Goal: Task Accomplishment & Management: Manage account settings

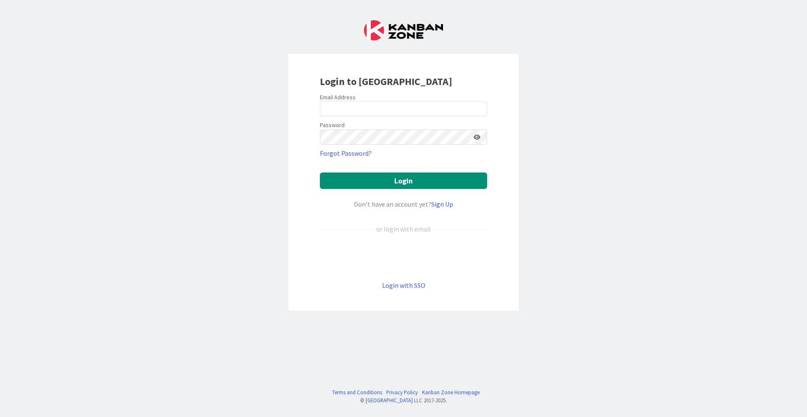
click at [387, 119] on div "Password" at bounding box center [403, 131] width 167 height 25
click at [387, 113] on input "email" at bounding box center [403, 108] width 167 height 15
type input "[EMAIL_ADDRESS][DOMAIN_NAME]"
click at [372, 184] on button "Login" at bounding box center [403, 180] width 167 height 16
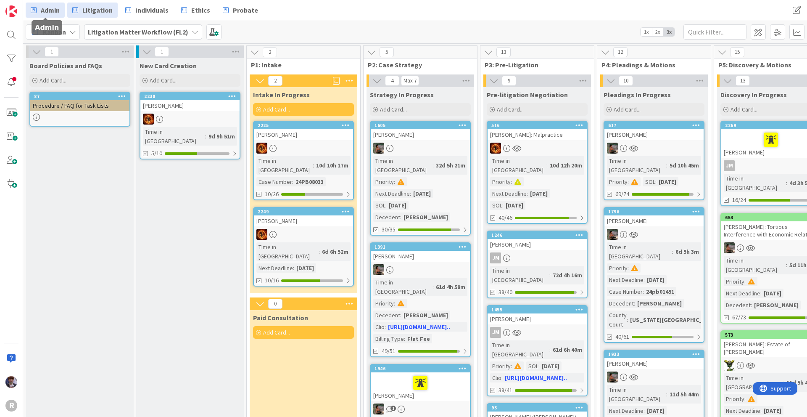
click at [58, 5] on span "Admin" at bounding box center [50, 10] width 19 height 10
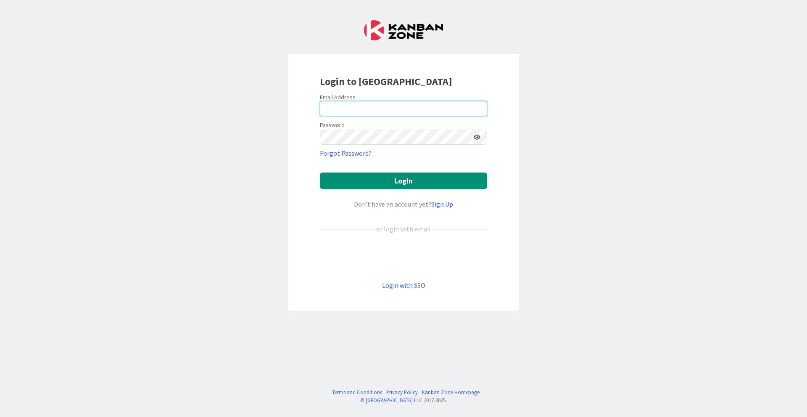
click at [349, 105] on input "email" at bounding box center [403, 108] width 167 height 15
type input "[EMAIL_ADDRESS][DOMAIN_NAME]"
click at [404, 181] on button "Login" at bounding box center [403, 180] width 167 height 16
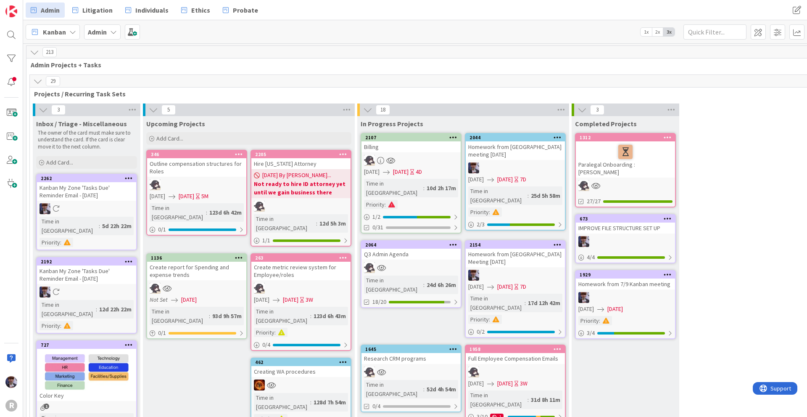
click at [524, 145] on div "Homework from [GEOGRAPHIC_DATA] meeting [DATE]" at bounding box center [515, 150] width 99 height 19
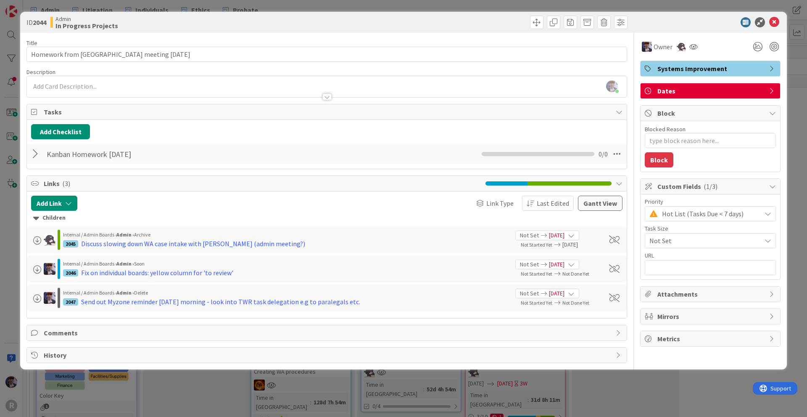
click at [16, 273] on div "ID 2044 Admin In Progress Projects Title 36 / 128 Homework from Kanban meeting …" at bounding box center [403, 208] width 807 height 417
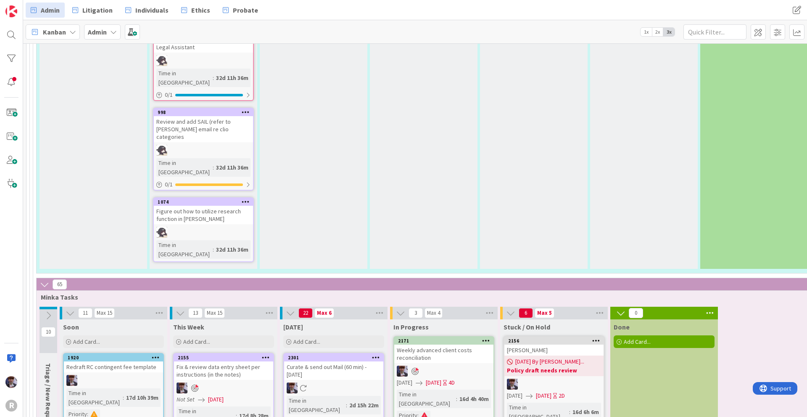
click at [375, 354] on icon at bounding box center [376, 357] width 8 height 6
click at [285, 392] on button "Delete" at bounding box center [278, 399] width 32 height 15
click at [374, 354] on icon at bounding box center [376, 357] width 8 height 6
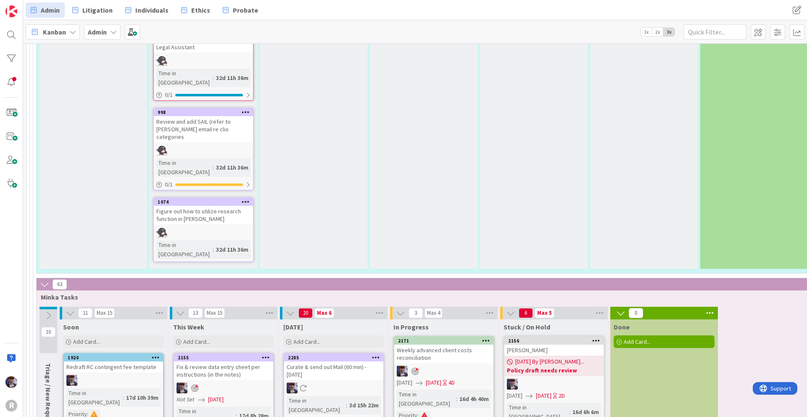
click at [375, 354] on icon at bounding box center [376, 357] width 8 height 6
click at [285, 392] on button "Delete" at bounding box center [278, 399] width 32 height 15
click at [378, 354] on icon at bounding box center [376, 357] width 8 height 6
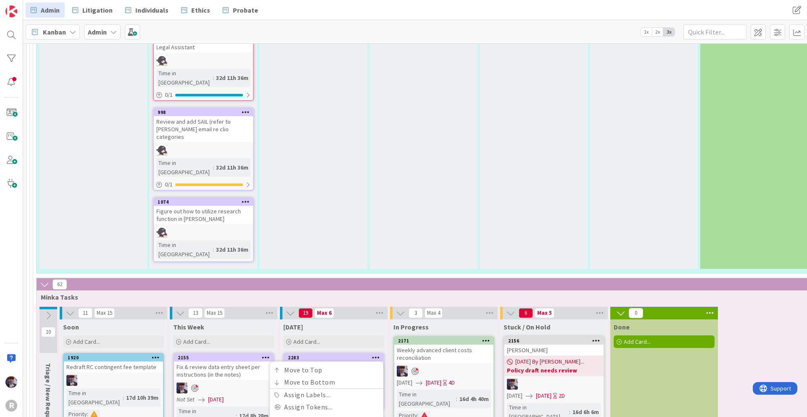
click at [278, 392] on button "Delete" at bounding box center [278, 399] width 32 height 15
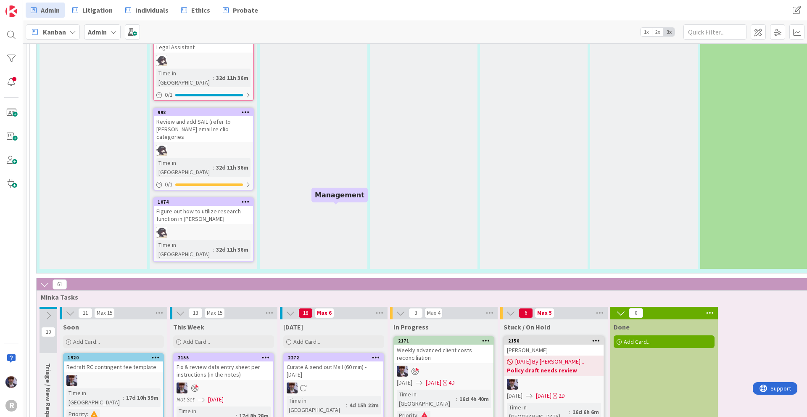
click at [377, 354] on icon at bounding box center [376, 357] width 8 height 6
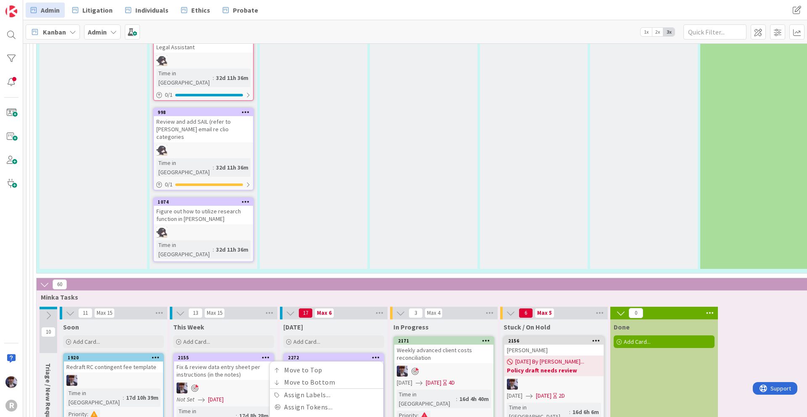
click at [276, 392] on button "Delete" at bounding box center [278, 399] width 32 height 15
click at [370, 354] on div at bounding box center [375, 357] width 15 height 6
click at [267, 392] on button "Delete" at bounding box center [278, 399] width 32 height 15
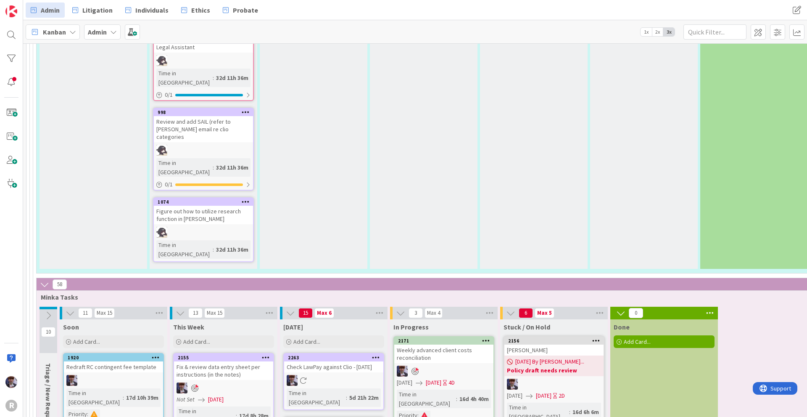
click at [375, 354] on icon at bounding box center [376, 357] width 8 height 6
click at [272, 392] on button "Delete" at bounding box center [278, 399] width 32 height 15
click at [74, 37] on div "Kanban" at bounding box center [53, 31] width 54 height 15
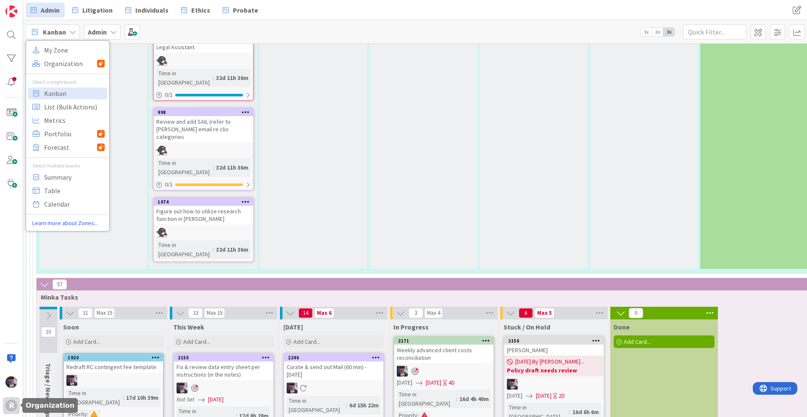
click at [11, 404] on div "R" at bounding box center [11, 405] width 12 height 12
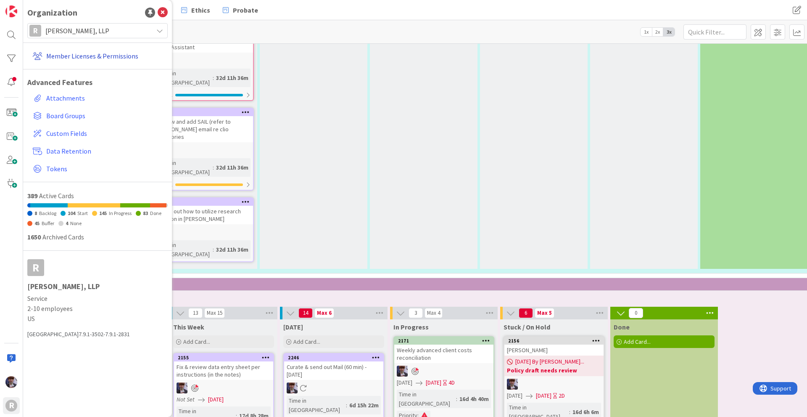
click at [65, 58] on link "Member Licenses & Permissions" at bounding box center [98, 55] width 138 height 15
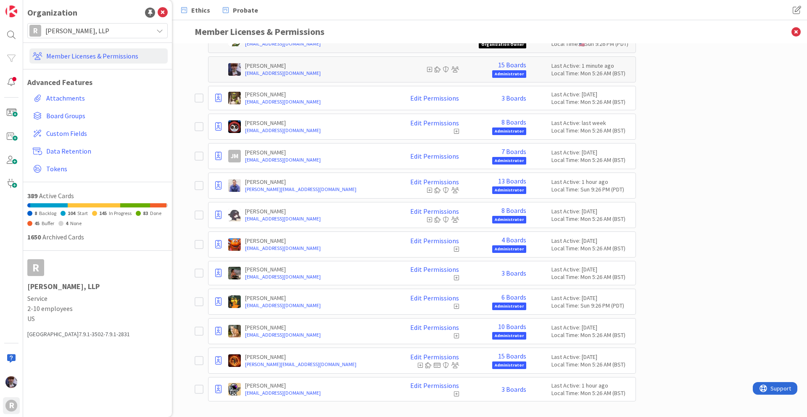
scroll to position [106, 0]
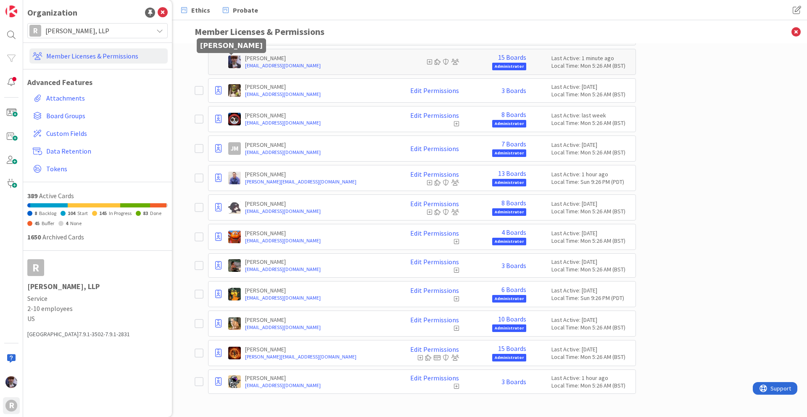
click at [229, 66] on img at bounding box center [234, 62] width 13 height 13
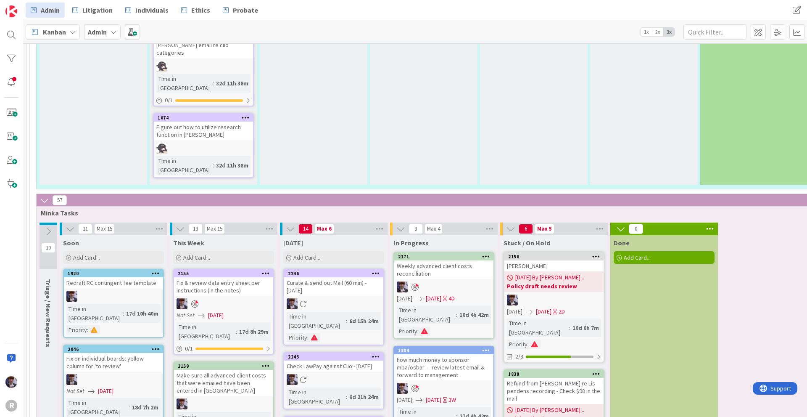
scroll to position [2102, 0]
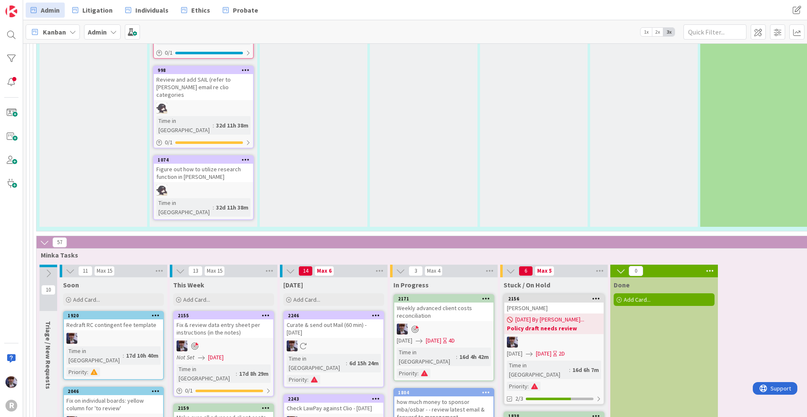
click at [374, 312] on icon at bounding box center [376, 315] width 8 height 6
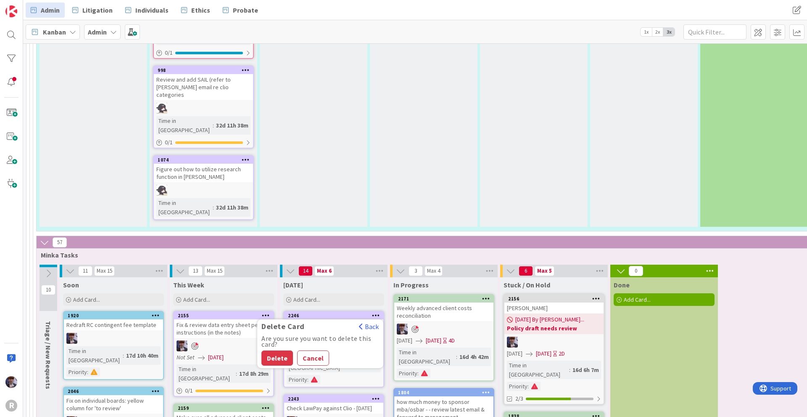
click at [272, 335] on div "Are you sure you want to delete this card?" at bounding box center [321, 341] width 118 height 12
click at [271, 350] on button "Delete" at bounding box center [278, 357] width 32 height 15
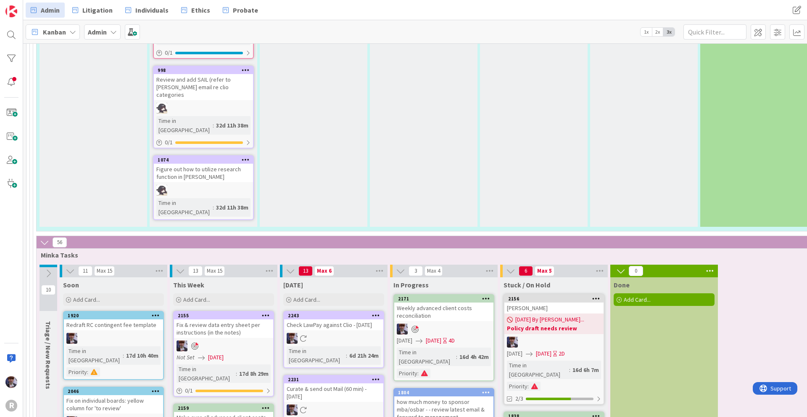
click at [376, 376] on icon at bounding box center [376, 379] width 8 height 6
click at [276, 414] on button "Delete" at bounding box center [278, 421] width 32 height 15
click at [375, 376] on icon at bounding box center [376, 379] width 8 height 6
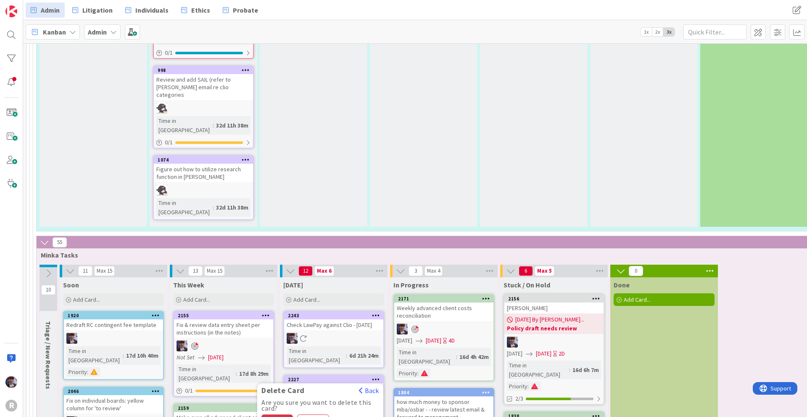
drag, startPoint x: 278, startPoint y: 189, endPoint x: 270, endPoint y: 199, distance: 12.0
click at [270, 414] on button "Delete" at bounding box center [278, 421] width 32 height 15
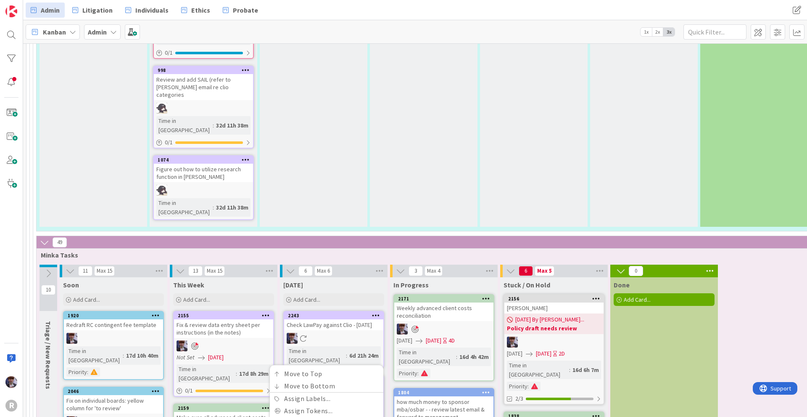
click at [372, 376] on div at bounding box center [375, 379] width 15 height 6
click at [283, 414] on button "Delete" at bounding box center [278, 421] width 32 height 15
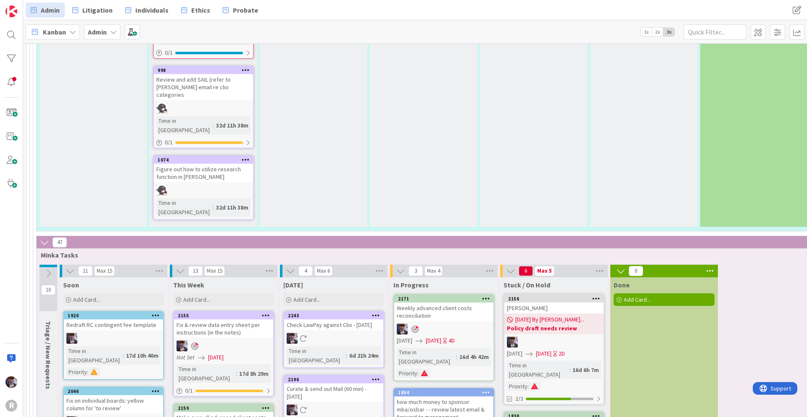
click at [376, 376] on icon at bounding box center [376, 379] width 8 height 6
drag, startPoint x: 309, startPoint y: 326, endPoint x: 306, endPoint y: 321, distance: 6.2
click at [277, 414] on button "Delete" at bounding box center [278, 421] width 32 height 15
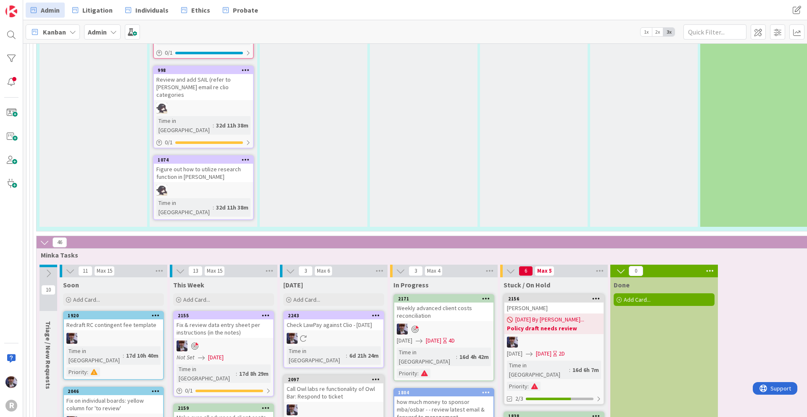
click at [378, 312] on icon at bounding box center [376, 315] width 8 height 6
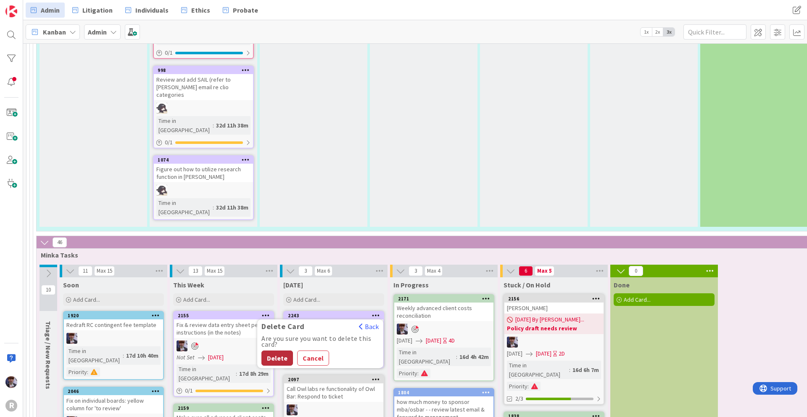
click at [274, 350] on button "Delete" at bounding box center [278, 357] width 32 height 15
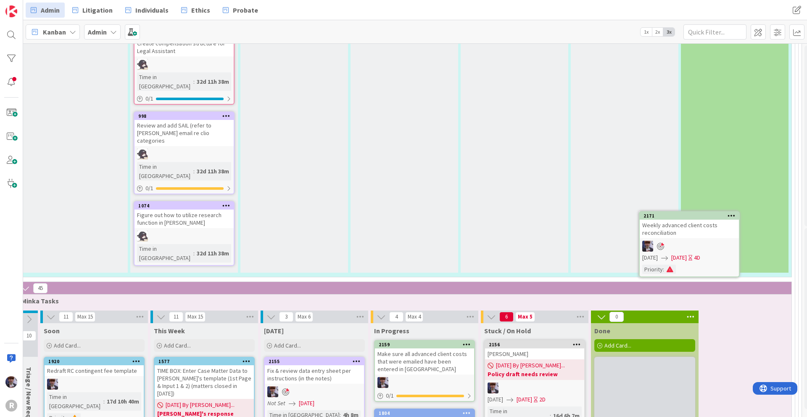
scroll to position [2057, 23]
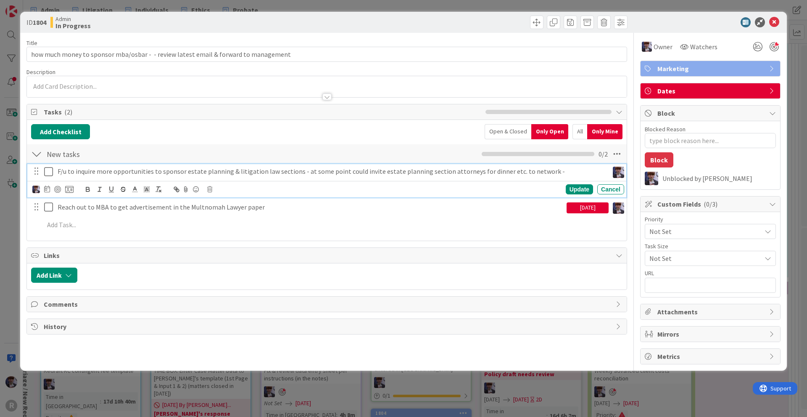
click at [79, 172] on p "F/u to inquire more opportunities to sponsor estate planning & litigation law s…" at bounding box center [332, 172] width 548 height 10
click at [58, 189] on div at bounding box center [57, 189] width 7 height 7
click at [48, 170] on icon at bounding box center [50, 172] width 13 height 10
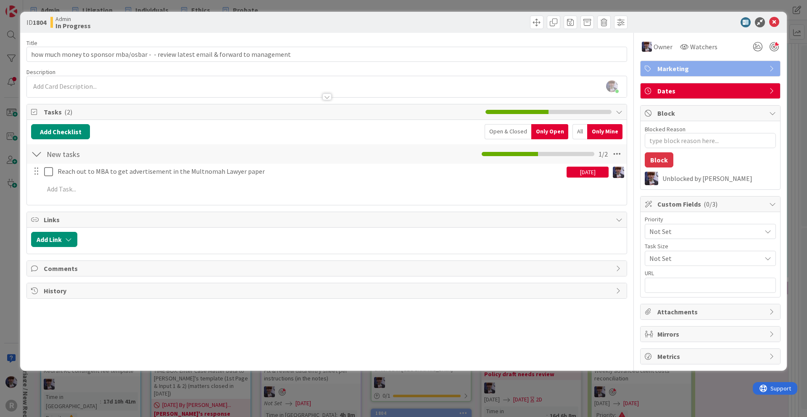
click at [11, 225] on div "ID 1804 Admin In Progress Title 84 / 128 how much money to sponsor mba/osbar - …" at bounding box center [403, 208] width 807 height 417
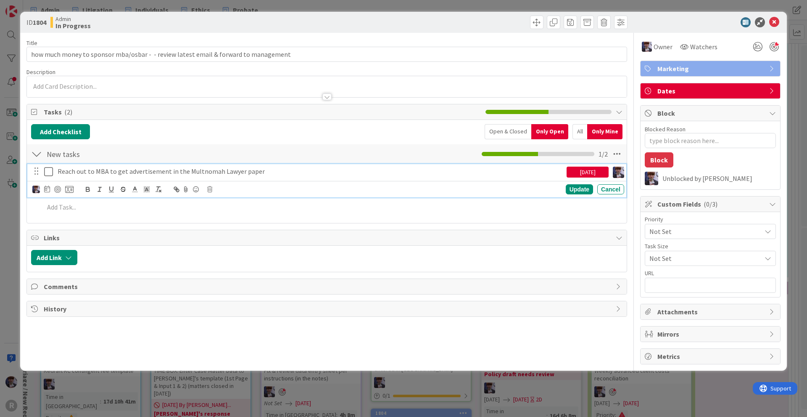
click at [89, 173] on p "Reach out to MBA to get advertisement in the Multnomah Lawyer paper" at bounding box center [311, 172] width 506 height 10
click at [60, 188] on div at bounding box center [57, 189] width 7 height 7
click at [19, 215] on div "ID 1804 Admin In Progress Title 84 / 128 how much money to sponsor mba/osbar - …" at bounding box center [403, 208] width 807 height 417
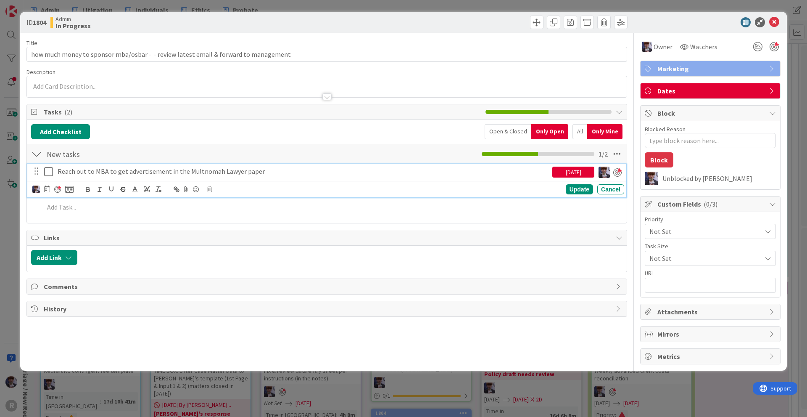
click at [80, 176] on p "Reach out to MBA to get advertisement in the Multnomah Lawyer paper" at bounding box center [304, 172] width 492 height 10
click at [46, 190] on icon at bounding box center [47, 188] width 6 height 7
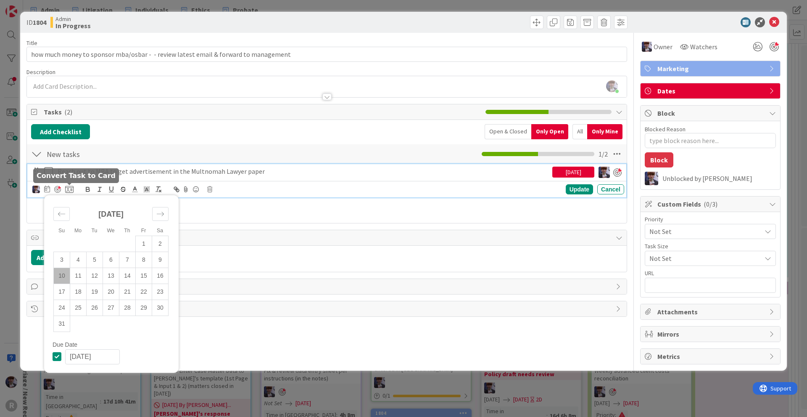
click at [70, 188] on icon at bounding box center [69, 189] width 8 height 8
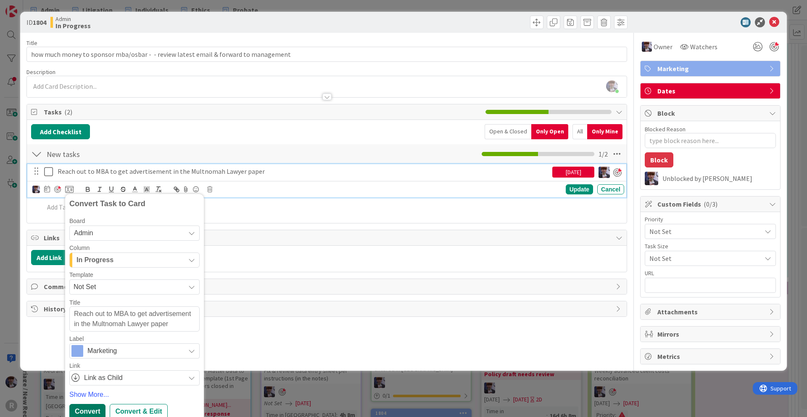
click at [82, 407] on div "Convert" at bounding box center [87, 411] width 36 height 15
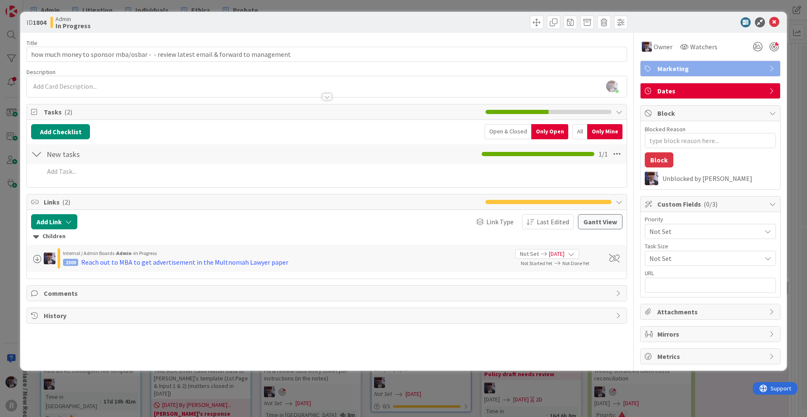
type textarea "x"
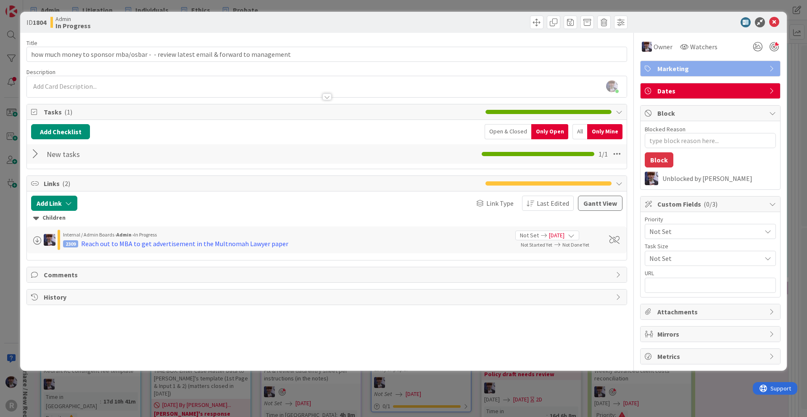
click at [3, 242] on div "ID 1804 Admin In Progress Title 84 / 128 how much money to sponsor mba/osbar - …" at bounding box center [403, 208] width 807 height 417
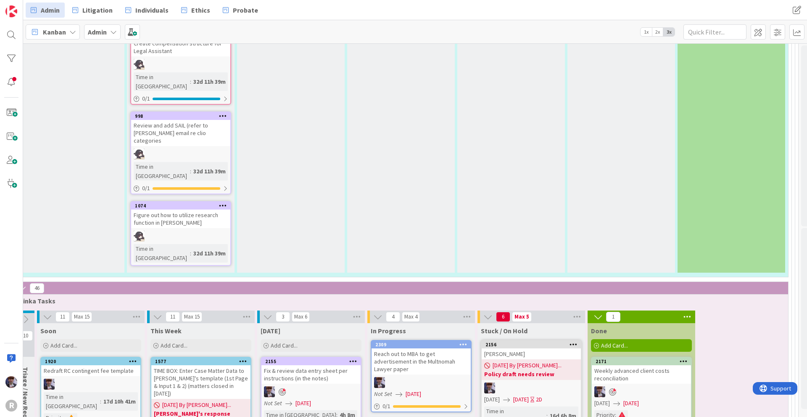
click at [461, 341] on icon at bounding box center [464, 344] width 8 height 6
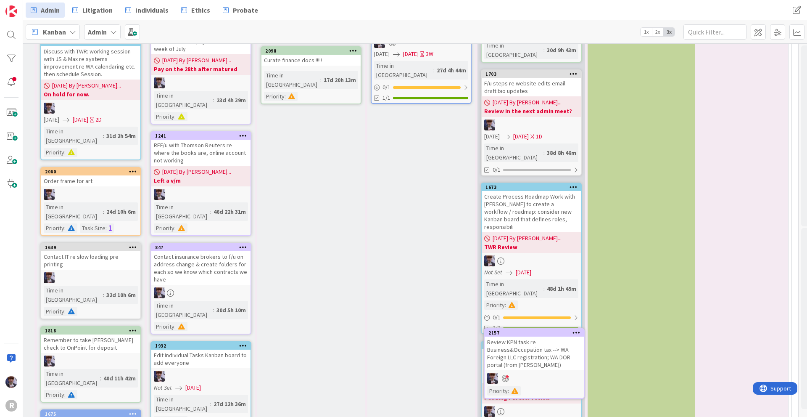
scroll to position [2558, 23]
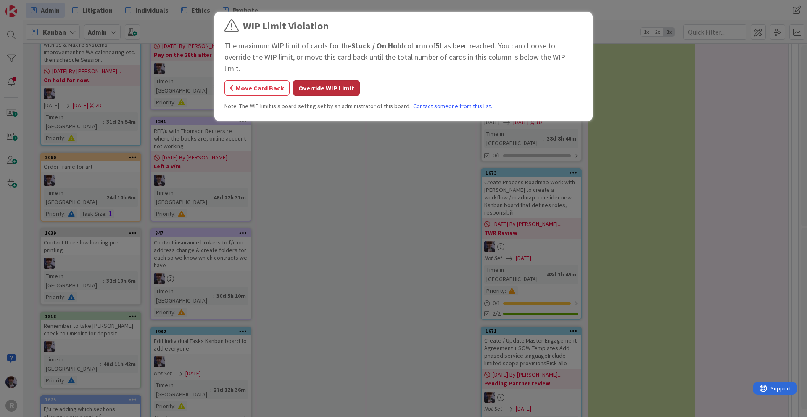
click at [334, 80] on button "Override WIP Limit" at bounding box center [326, 87] width 67 height 15
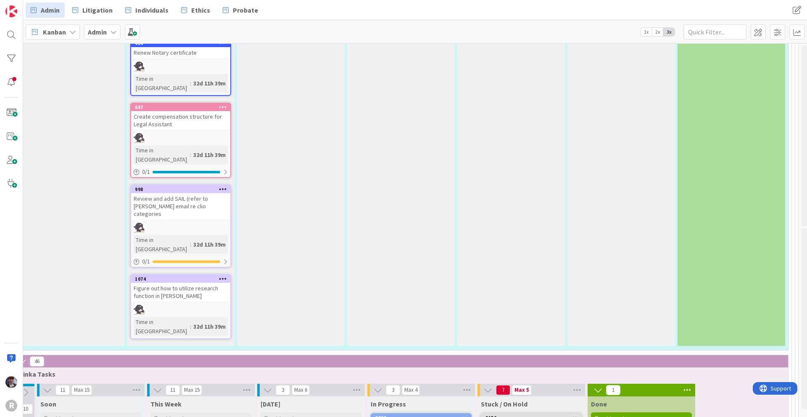
scroll to position [2054, 23]
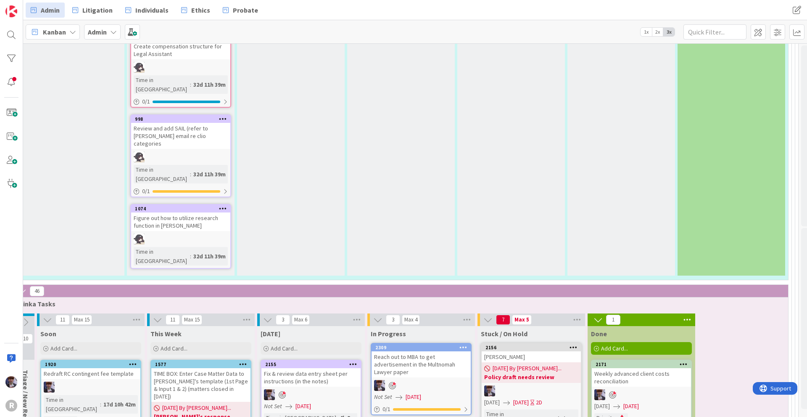
click at [539, 344] on div "2156" at bounding box center [531, 348] width 99 height 8
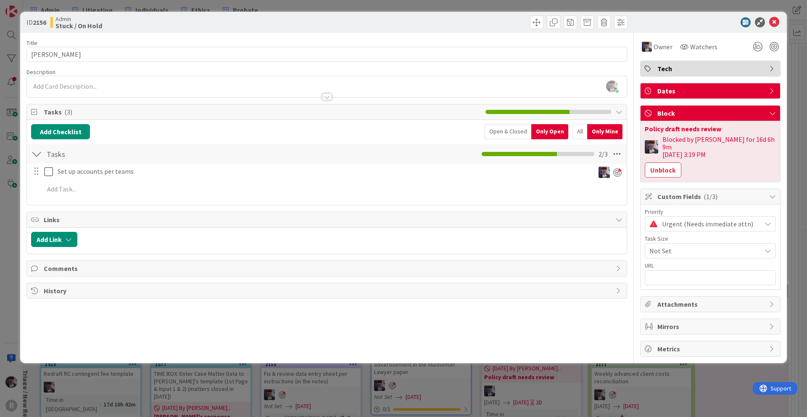
click at [13, 234] on div "ID 2156 Admin Stuck / On Hold Title 6 / 128 [PERSON_NAME] Description [PERSON_N…" at bounding box center [403, 208] width 807 height 417
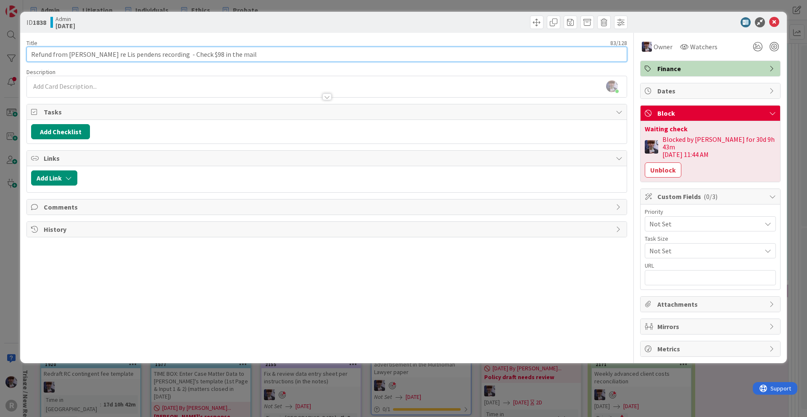
click at [322, 53] on input "Refund from [PERSON_NAME] re Lis pendens recording - Check $98 in the mail" at bounding box center [326, 54] width 601 height 15
type input "Refund from [PERSON_NAME] re Lis pendens recording - Check $98 in the mail - NE…"
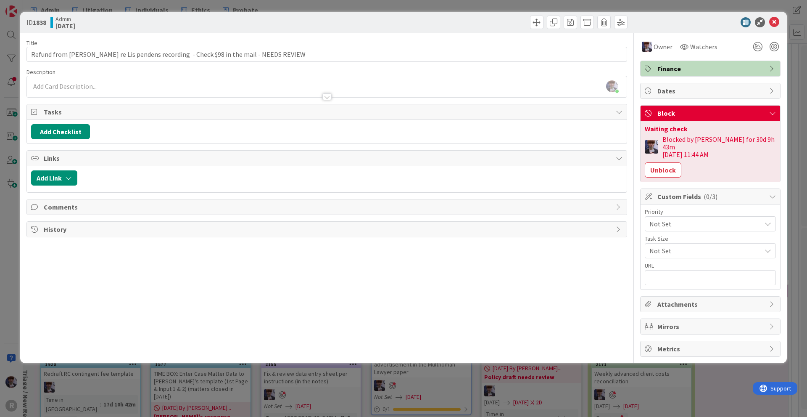
click at [7, 207] on div "ID 1838 Admin [DATE] Title 98 / 128 Refund from Barrister [PERSON_NAME] re Lis …" at bounding box center [403, 208] width 807 height 417
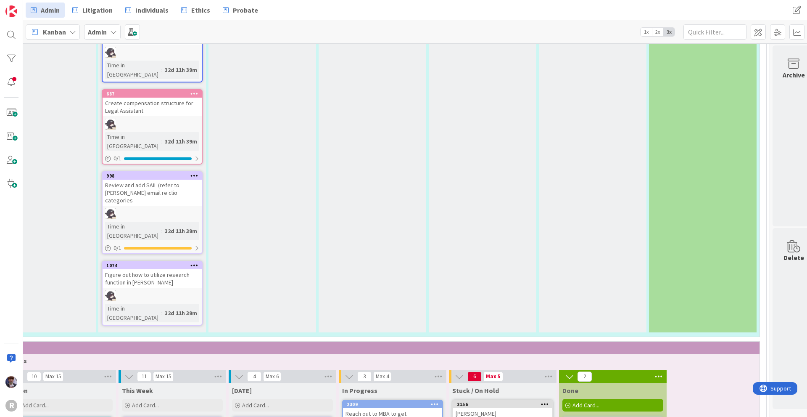
scroll to position [1989, 51]
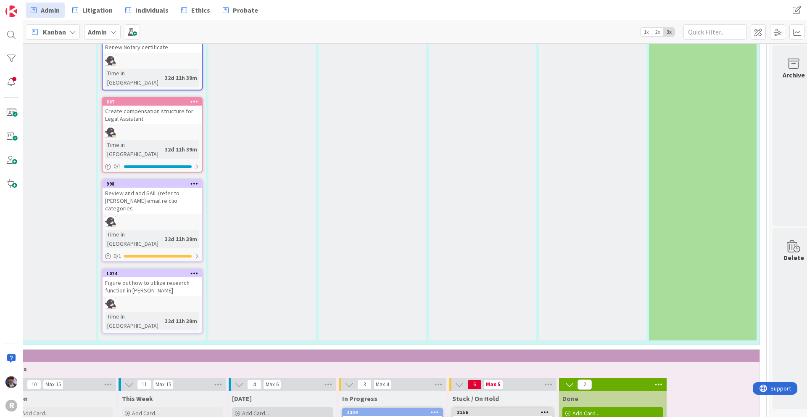
click at [256, 407] on div "Add Card..." at bounding box center [282, 413] width 101 height 13
type textarea "x"
type textarea "U"
type textarea "x"
type textarea "Up"
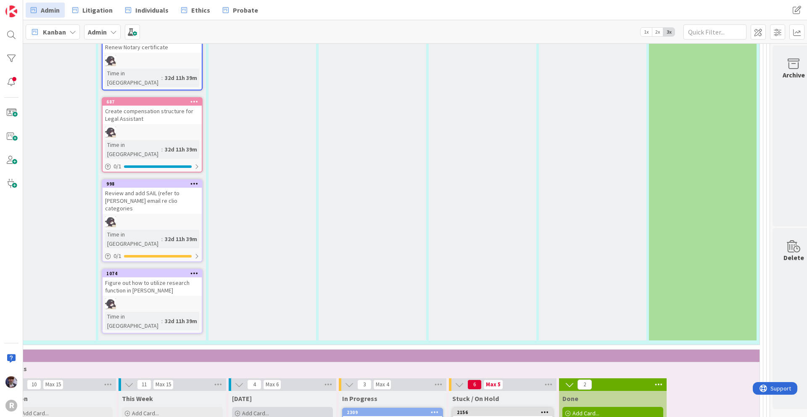
type textarea "x"
type textarea "Upd"
type textarea "x"
type textarea "Upda"
type textarea "x"
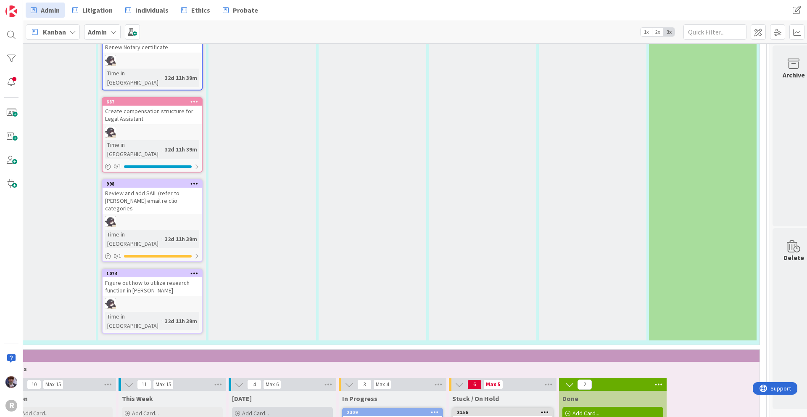
type textarea "Updat"
type textarea "x"
type textarea "Update"
type textarea "x"
type textarea "Update"
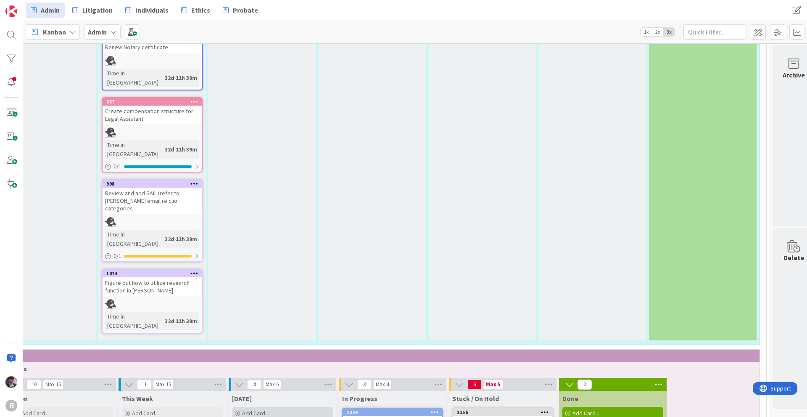
type textarea "x"
type textarea "Update I"
type textarea "x"
type textarea "Update IO"
type textarea "x"
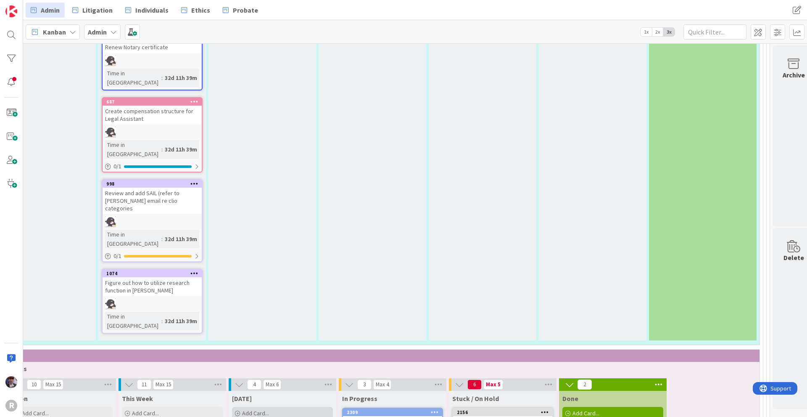
type textarea "Update IOL"
type textarea "x"
type textarea "Update IOLT"
type textarea "x"
type textarea "Update IOLTA"
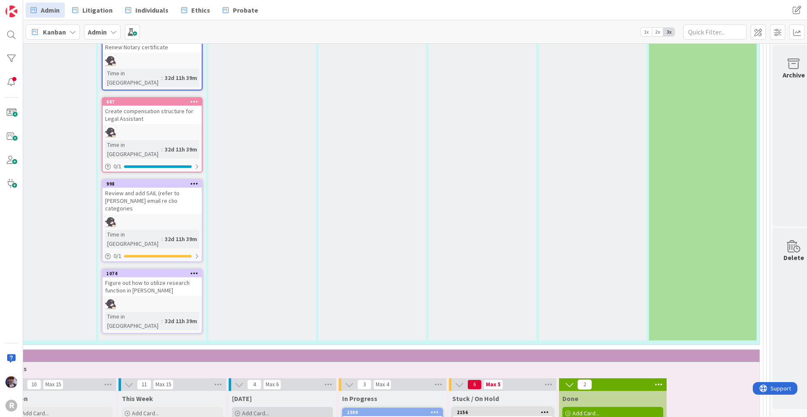
type textarea "x"
type textarea "Update IOLTA"
type textarea "x"
type textarea "Update IOLTA C"
type textarea "x"
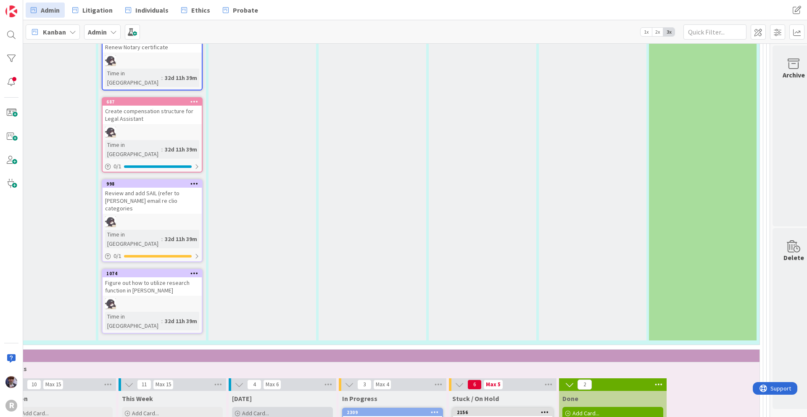
type textarea "Update IOLTA Co"
type textarea "x"
type textarea "Update IOLTA Col"
type textarea "x"
type textarea "Update IOLTA Coll"
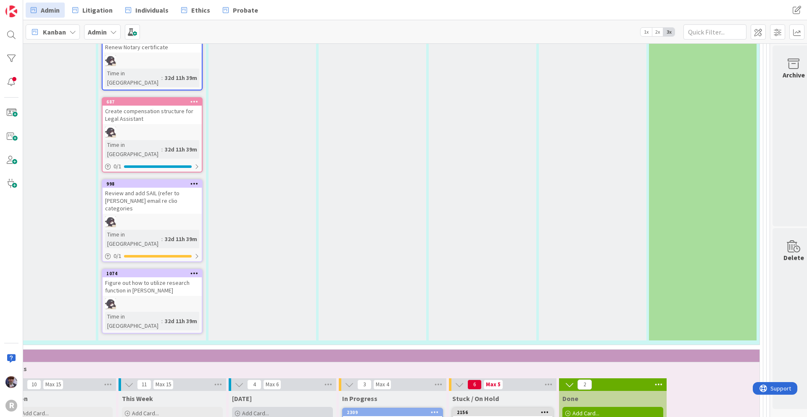
type textarea "x"
type textarea "Update IOLTA Colle"
type textarea "x"
type textarea "Update IOLTA Collec"
type textarea "x"
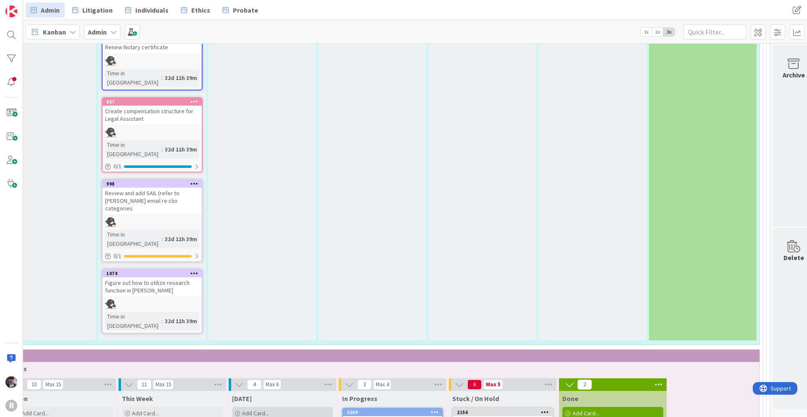
type textarea "Update IOLTA Collect"
type textarea "x"
type textarea "Update IOLTA Collecti"
type textarea "x"
type textarea "Update IOLTA Collectio"
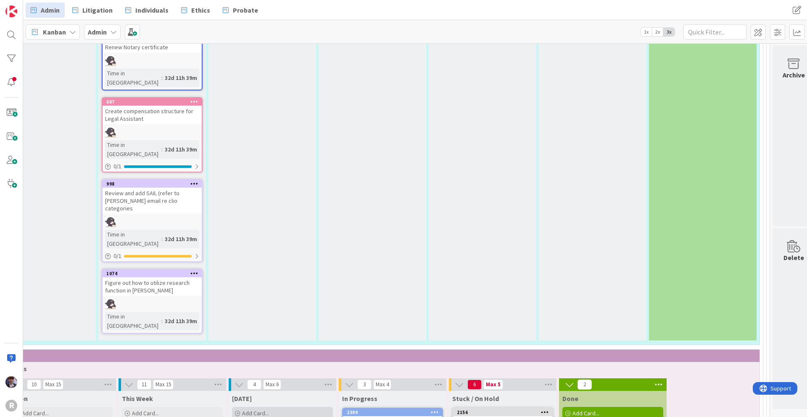
type textarea "x"
type textarea "Update IOLTA Collection"
type textarea "x"
type textarea "Update IOLTA Collections"
type textarea "x"
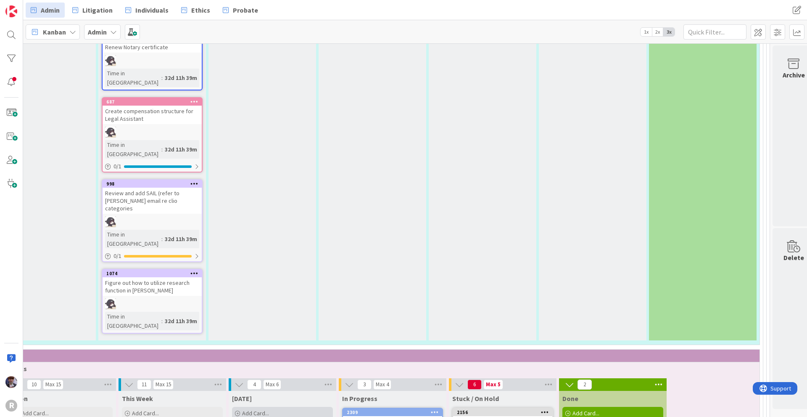
type textarea "Update IOLTA Collections"
type textarea "x"
type textarea "Update IOLTA Collections r"
type textarea "x"
type textarea "Update IOLTA Collections re"
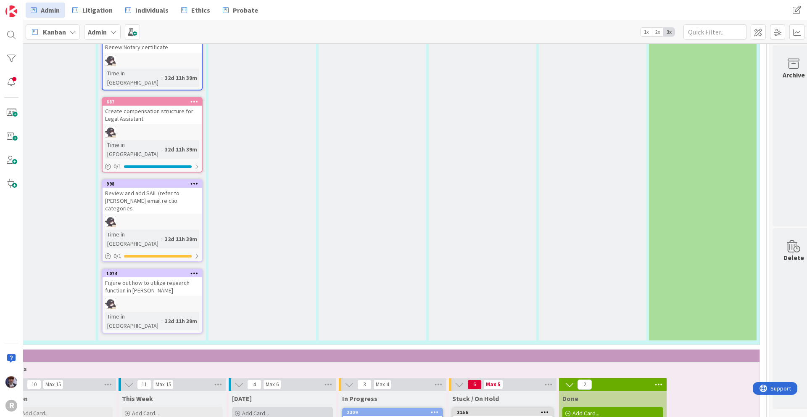
type textarea "x"
type textarea "Update IOLTA Collections rep"
type textarea "x"
type textarea "Update IOLTA Collections repo"
type textarea "x"
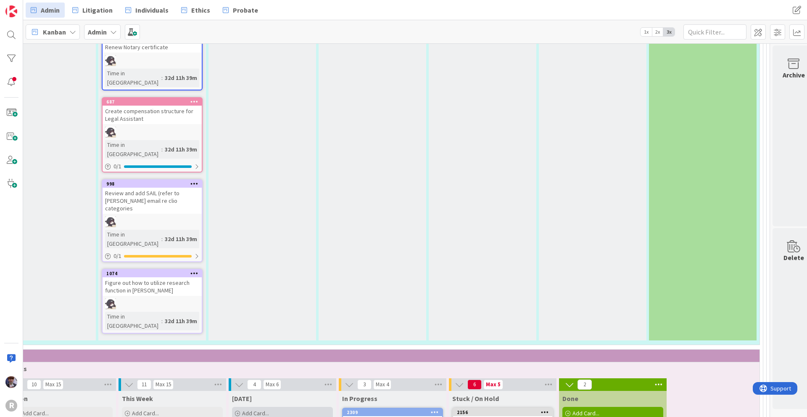
type textarea "Update IOLTA Collections repor"
type textarea "x"
type textarea "Update IOLTA Collections report"
type textarea "x"
type textarea "Update IOLTA Collections report"
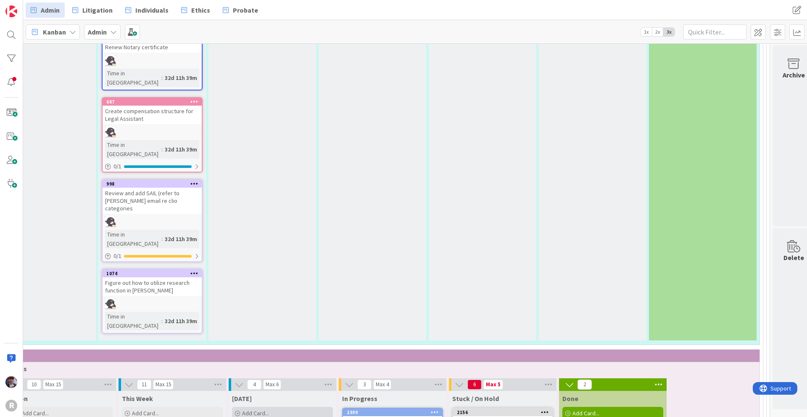
type textarea "x"
type textarea "Update IOLTA Collections report &"
type textarea "x"
type textarea "Update IOLTA Collections report &"
type textarea "x"
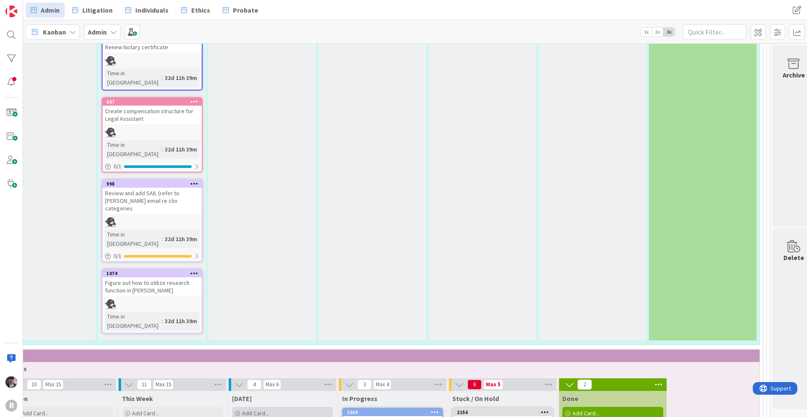
type textarea "Update IOLTA Collections report & I"
type textarea "x"
type textarea "Update IOLTA Collections report & In"
type textarea "x"
type textarea "Update IOLTA Collections report & Inv"
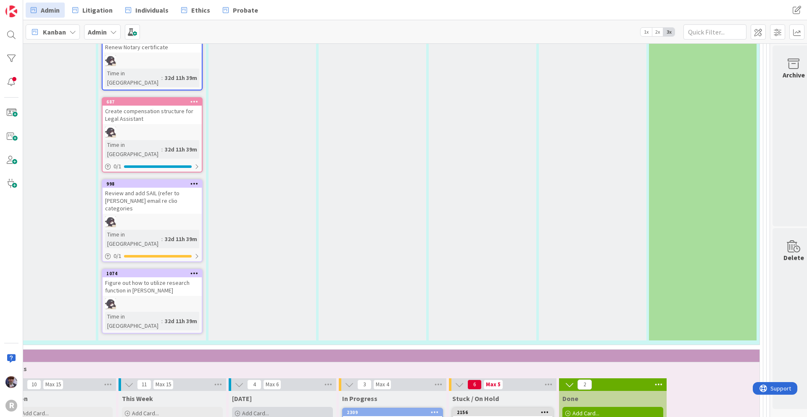
type textarea "x"
type textarea "Update IOLTA Collections report & Invo"
type textarea "x"
type textarea "Update IOLTA Collections report & Invoi"
type textarea "x"
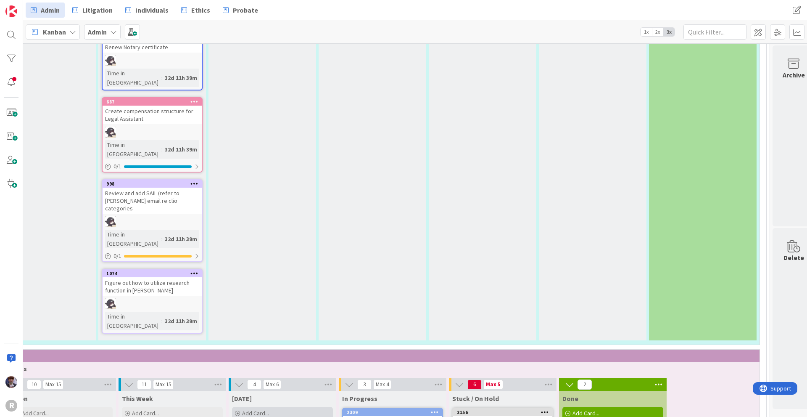
type textarea "Update IOLTA Collections report & Invoic"
type textarea "x"
type textarea "Update IOLTA Collections report & Invoice"
type textarea "x"
type textarea "Update IOLTA Collections report & Invoice"
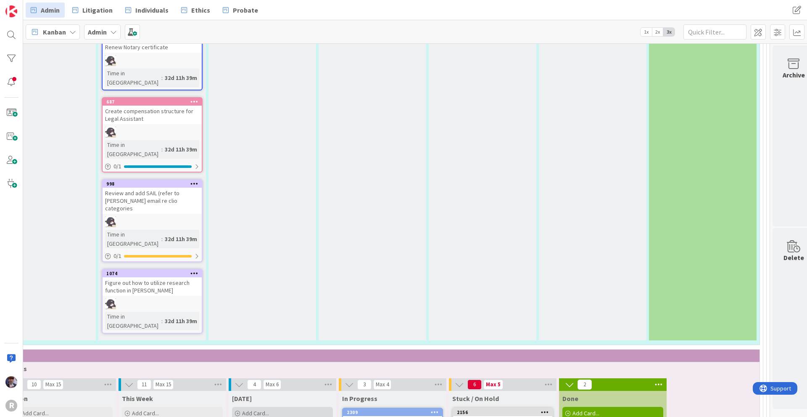
type textarea "x"
type textarea "Update IOLTA Collections report & Invoice"
type textarea "x"
type textarea "Update IOLTA Collections report & Invoic"
type textarea "x"
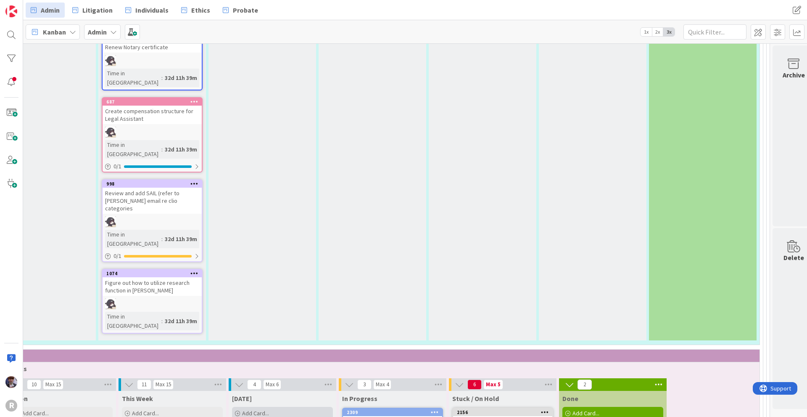
type textarea "Update IOLTA Collections report & Invoi"
type textarea "x"
type textarea "Update IOLTA Collections report & Invo"
type textarea "x"
type textarea "Update IOLTA Collections report & Inv"
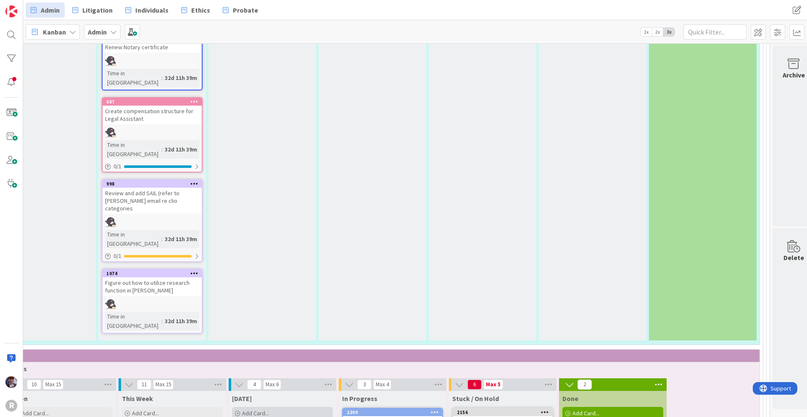
type textarea "x"
type textarea "Update IOLTA Collections report & I"
type textarea "x"
type textarea "Update IOLTA Collections report &"
type textarea "x"
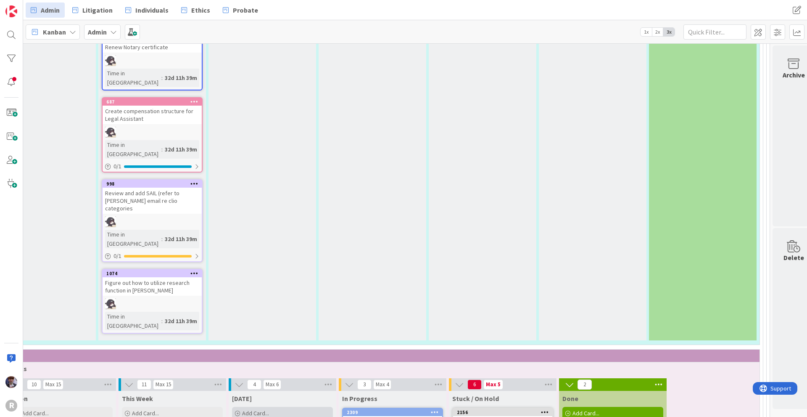
type textarea "Update IOLTA Collections report & A"
type textarea "x"
type textarea "Update IOLTA Collections report & AR"
type textarea "x"
type textarea "Update IOLTA Collections report & AR"
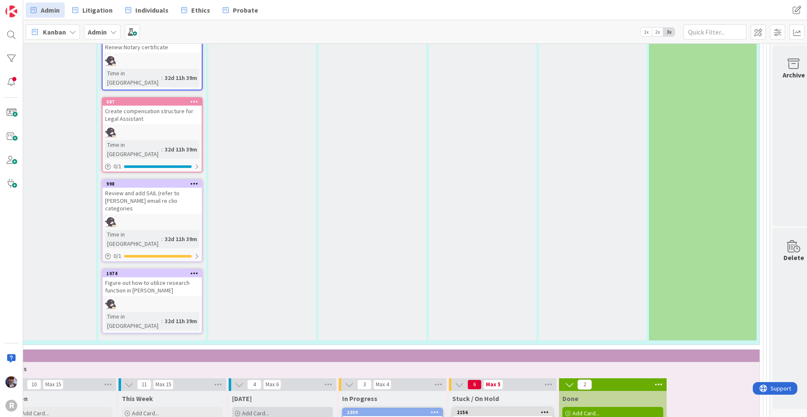
type textarea "x"
type textarea "Update IOLTA Collections report & AR"
type textarea "x"
type textarea "Update IOLTA Collections report & A"
type textarea "x"
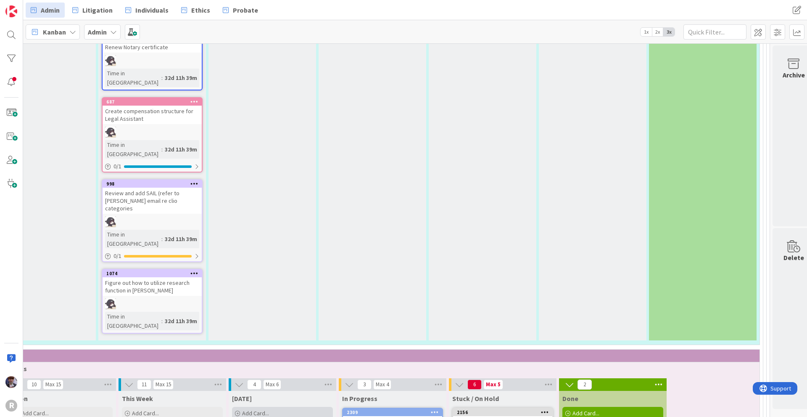
type textarea "Update IOLTA Collections report &"
type textarea "x"
type textarea "Update IOLTA Collections report & R"
type textarea "x"
type textarea "Update IOLTA Collections report & RA"
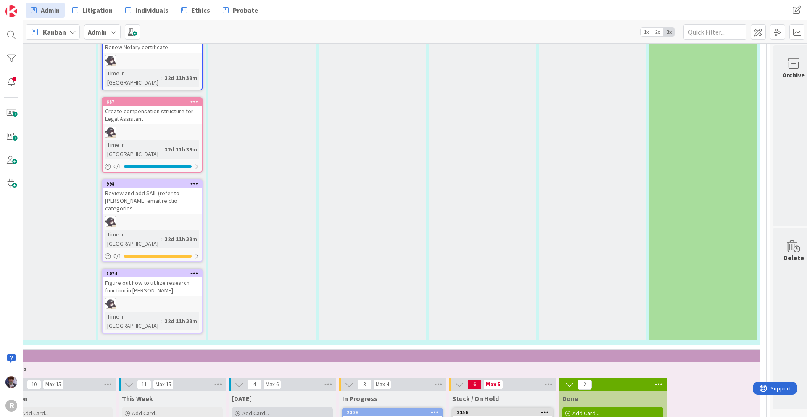
type textarea "x"
type textarea "Update IOLTA Collections report & R"
type textarea "x"
type textarea "Update IOLTA Collections report &"
type textarea "x"
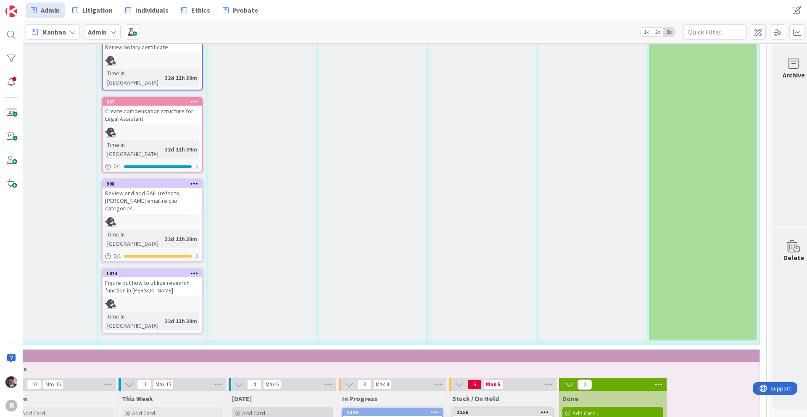
type textarea "Update IOLTA Collections report & A"
type textarea "x"
type textarea "Update IOLTA Collections report & AR"
type textarea "x"
type textarea "Update IOLTA Collections report & AR"
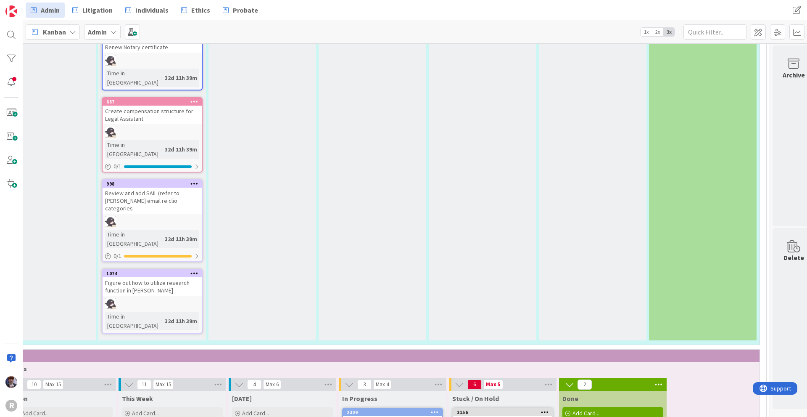
type textarea "x"
type textarea "Update IOLTA Collections report & AR fo"
type textarea "x"
type textarea "Update IOLTA Collections report & AR for"
type textarea "x"
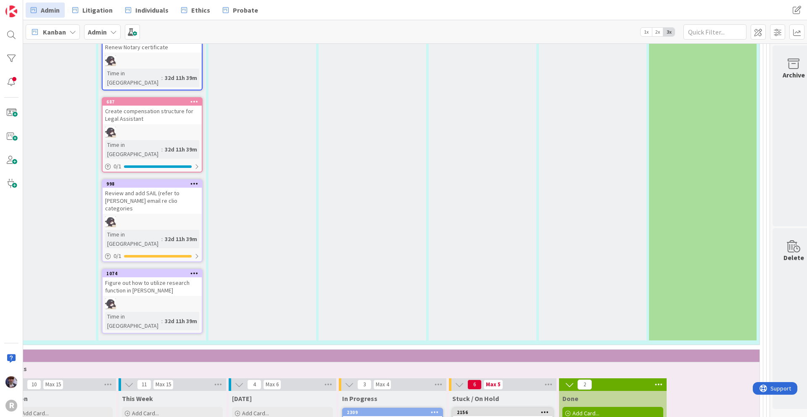
type textarea "Update IOLTA Collections report & AR for"
type textarea "x"
type textarea "Update IOLTA Collections report & AR for"
type textarea "x"
type textarea "Update IOLTA Collections report & AR fo"
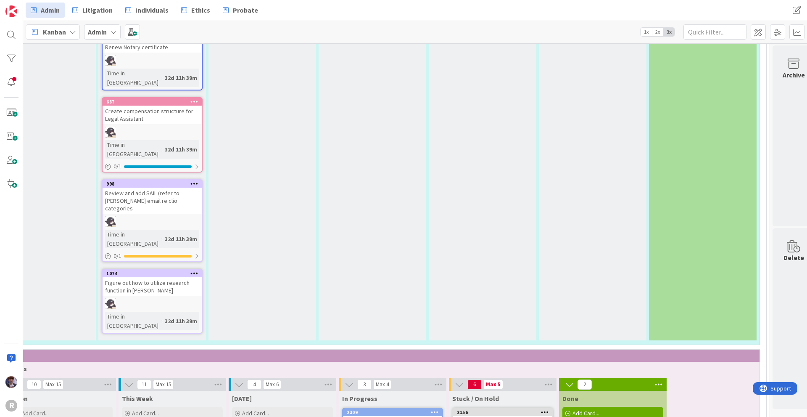
type textarea "x"
type textarea "Update IOLTA Collections report & AR f"
type textarea "x"
type textarea "Update IOLTA Collections report & AR"
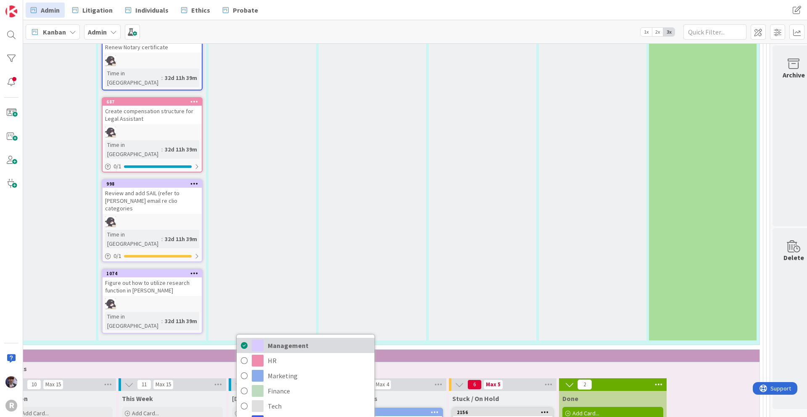
click at [308, 339] on span "Management" at bounding box center [319, 345] width 103 height 13
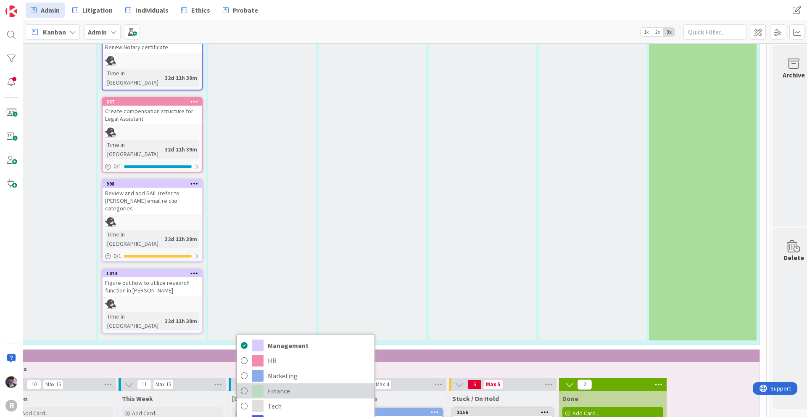
click at [292, 384] on span "Finance" at bounding box center [319, 390] width 103 height 13
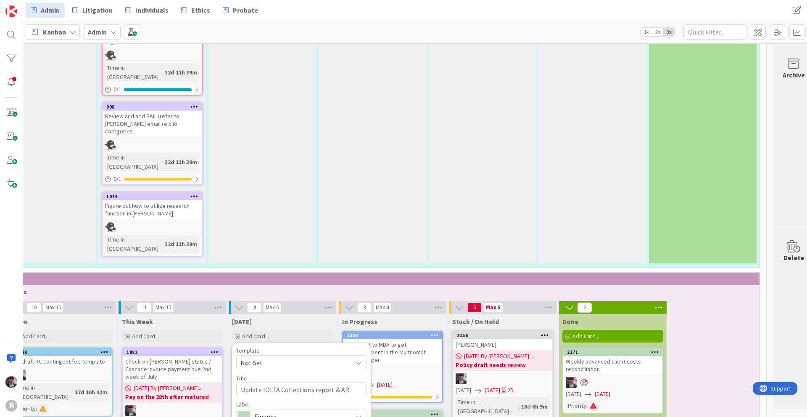
scroll to position [2073, 51]
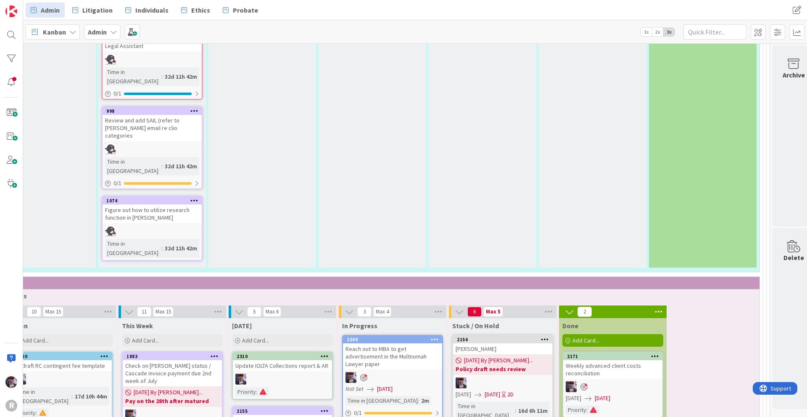
scroll to position [2031, 51]
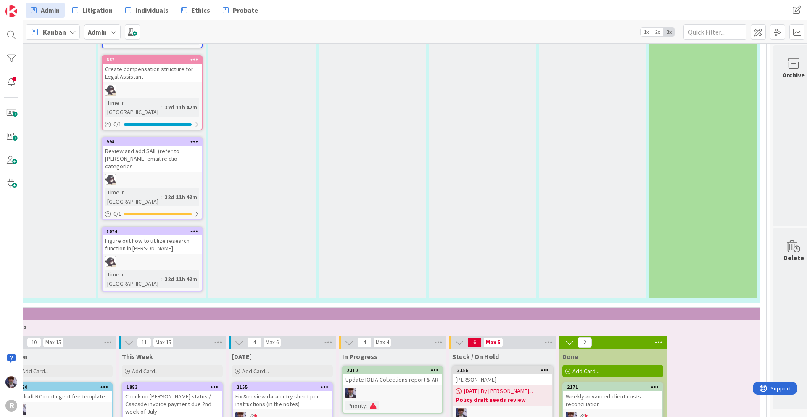
click at [381, 374] on div "Update IOLTA Collections report & AR" at bounding box center [392, 379] width 99 height 11
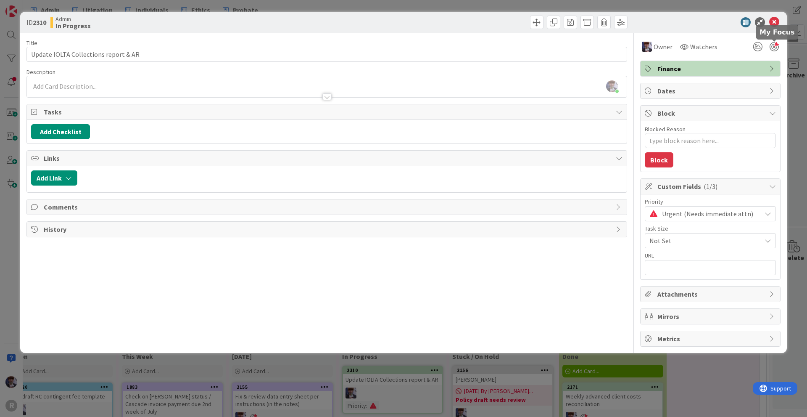
click at [772, 46] on div at bounding box center [774, 46] width 9 height 9
click at [803, 91] on div "ID 2310 Admin In Progress Title 37 / 128 Update IOLTA Collections report & AR D…" at bounding box center [403, 208] width 807 height 417
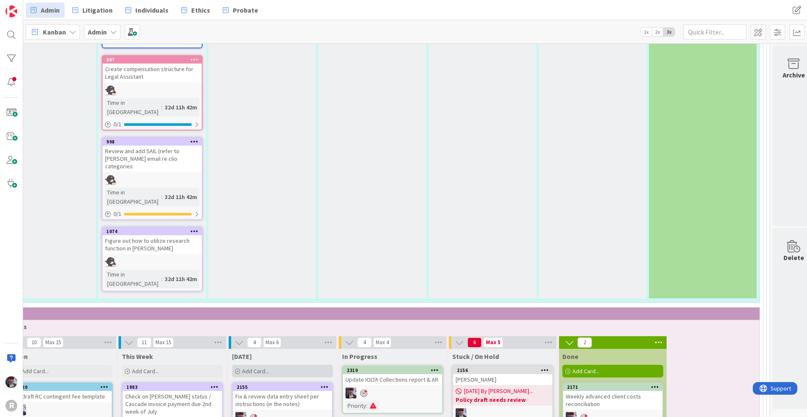
click at [288, 365] on div "Add Card..." at bounding box center [282, 371] width 101 height 13
type textarea "x"
type textarea "A"
type textarea "x"
type textarea "Ad"
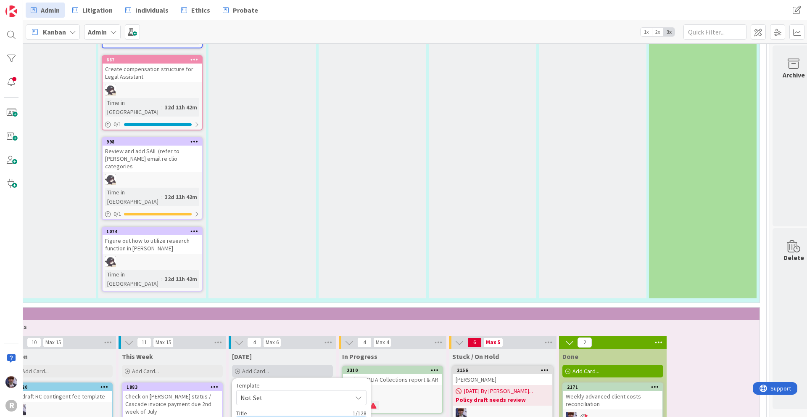
type textarea "x"
type textarea "Adm"
type textarea "x"
type textarea "Admi"
type textarea "x"
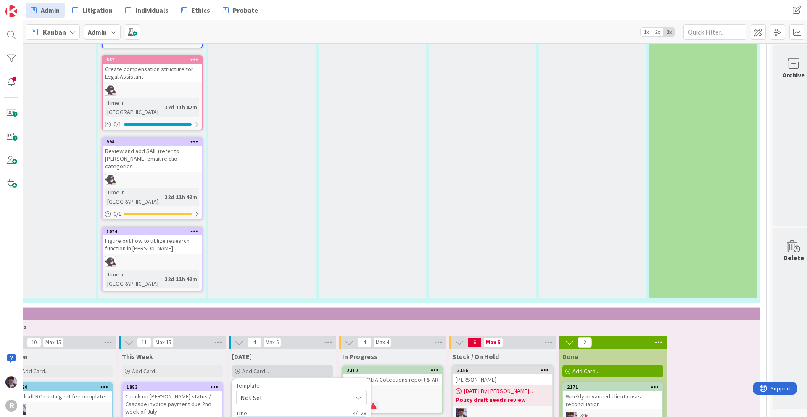
type textarea "Admin"
type textarea "x"
type textarea "Admin"
type textarea "x"
type textarea "Admin m"
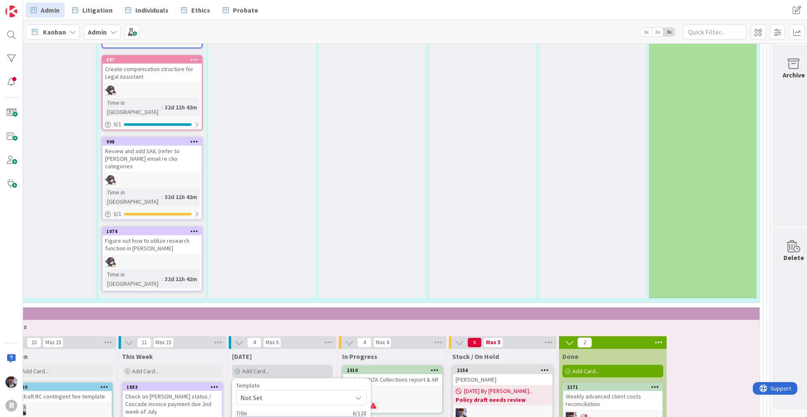
type textarea "x"
type textarea "Admin me"
type textarea "x"
type textarea "Admin mee"
type textarea "x"
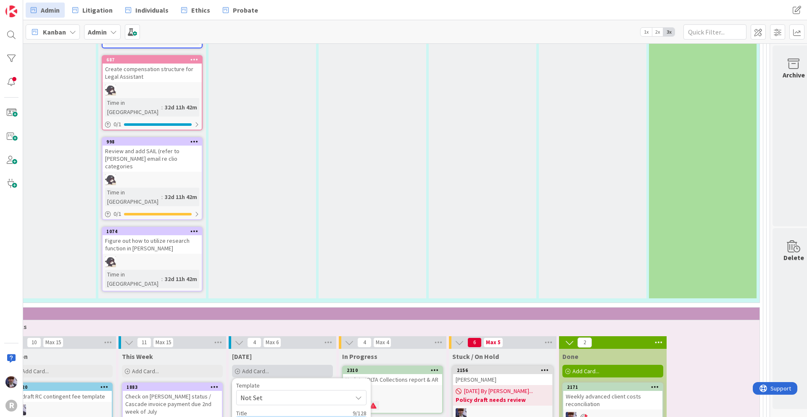
type textarea "Admin meet"
type textarea "x"
type textarea "Admin meeti"
type textarea "x"
type textarea "Admin meetin"
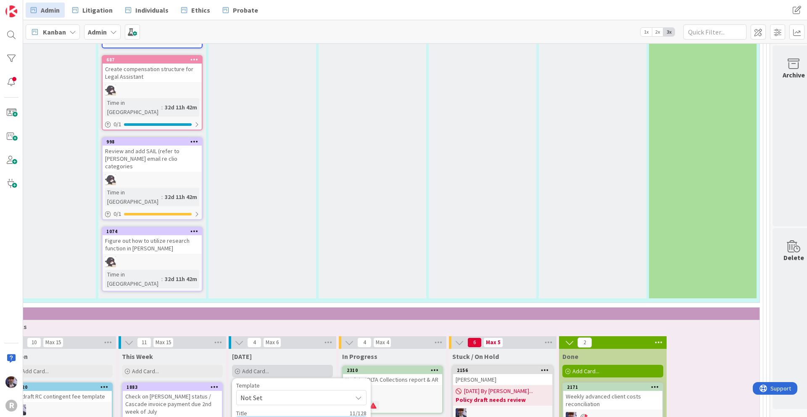
type textarea "x"
type textarea "Admin meeting"
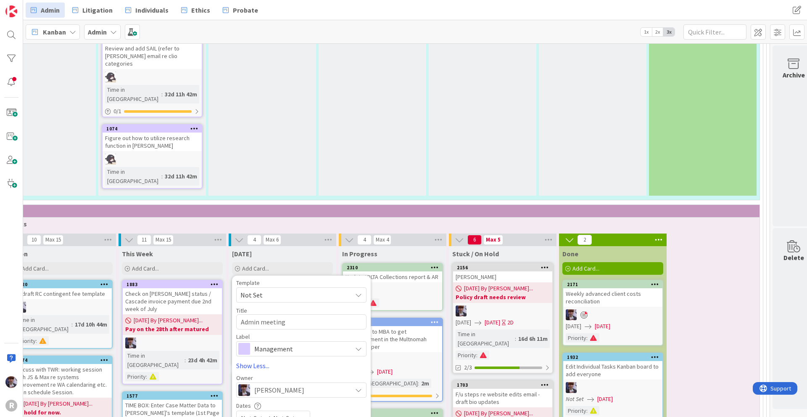
scroll to position [2157, 51]
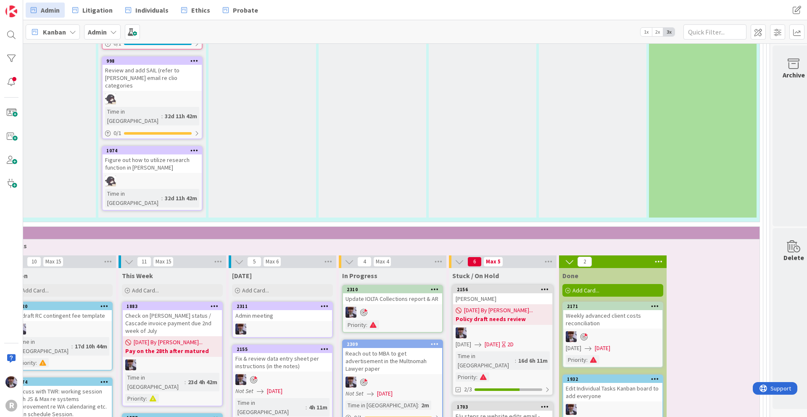
scroll to position [2031, 51]
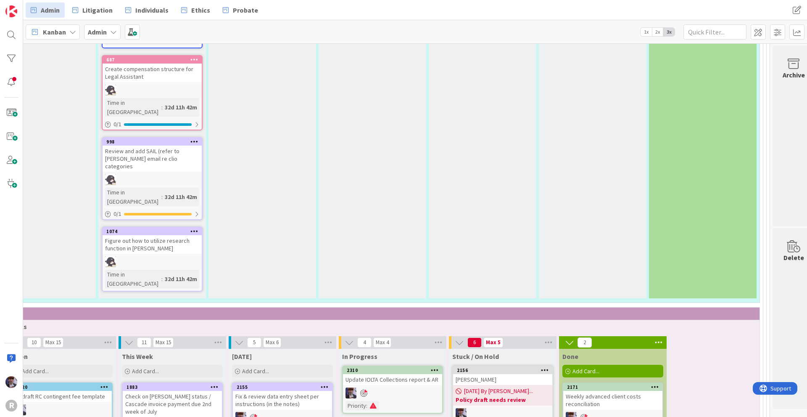
click at [280, 391] on div "Fix & review data entry sheet per instructions (in the notes)" at bounding box center [282, 400] width 99 height 19
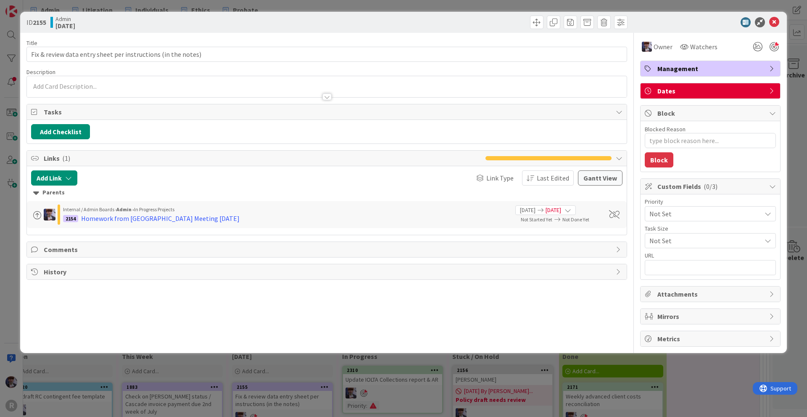
click at [678, 208] on span "Not Set" at bounding box center [704, 214] width 108 height 12
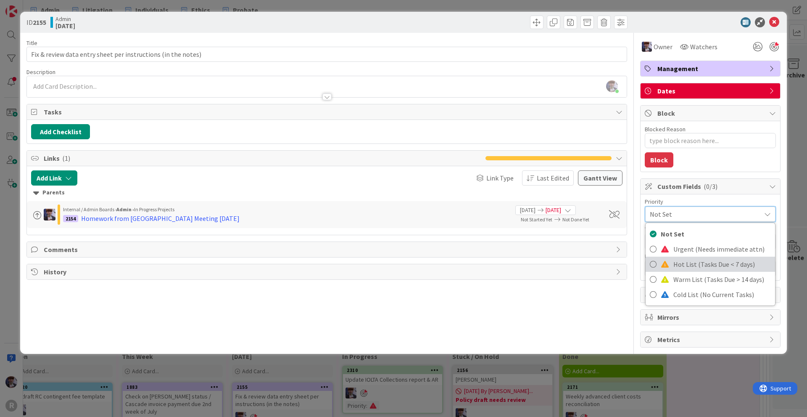
click at [686, 259] on span "Hot List (Tasks Due < 7 days)" at bounding box center [723, 264] width 98 height 13
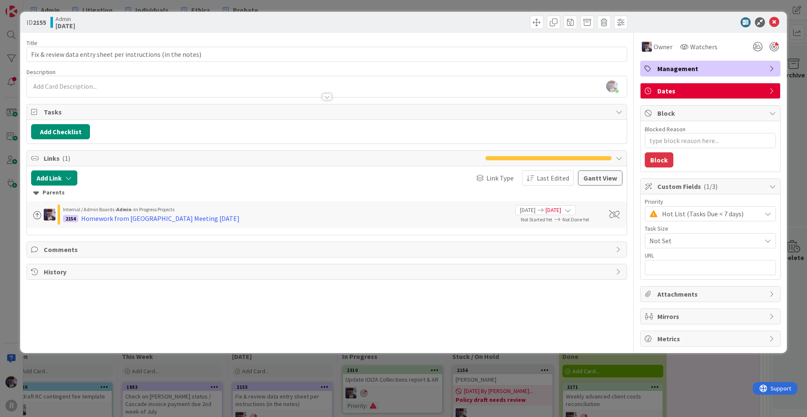
type textarea "x"
click at [561, 208] on span "[DATE]" at bounding box center [554, 210] width 16 height 9
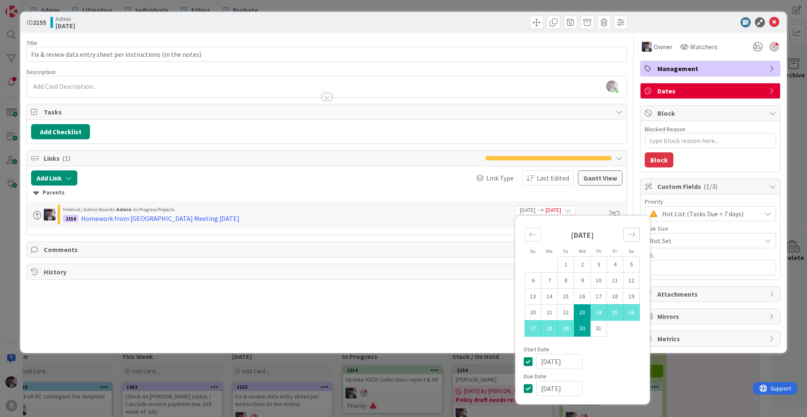
click at [628, 235] on icon "Move forward to switch to the next month." at bounding box center [632, 234] width 8 height 8
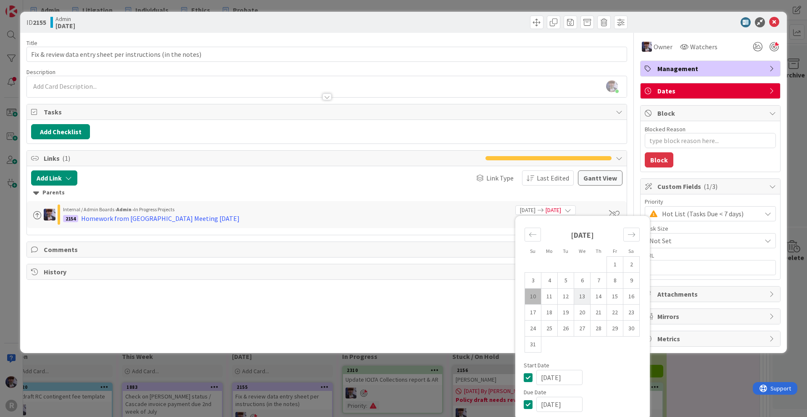
click at [574, 298] on td "13" at bounding box center [582, 296] width 16 height 16
type input "[DATE]"
type textarea "x"
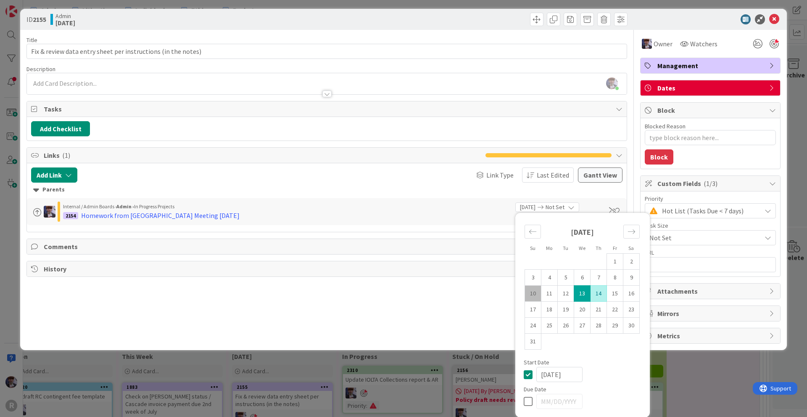
scroll to position [3, 0]
click at [529, 229] on icon "Move backward to switch to the previous month." at bounding box center [533, 231] width 8 height 8
click at [578, 311] on td "23" at bounding box center [582, 309] width 16 height 16
type input "[DATE]"
type textarea "x"
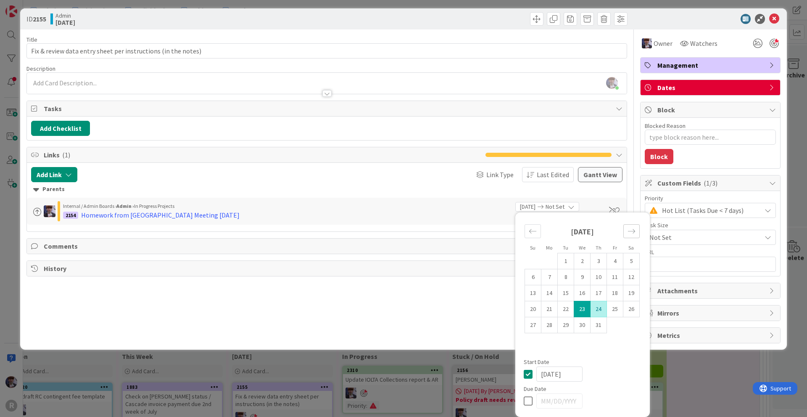
click at [628, 233] on icon "Move forward to switch to the next month." at bounding box center [632, 231] width 8 height 8
click at [575, 280] on td "6" at bounding box center [582, 277] width 16 height 16
type input "[DATE]"
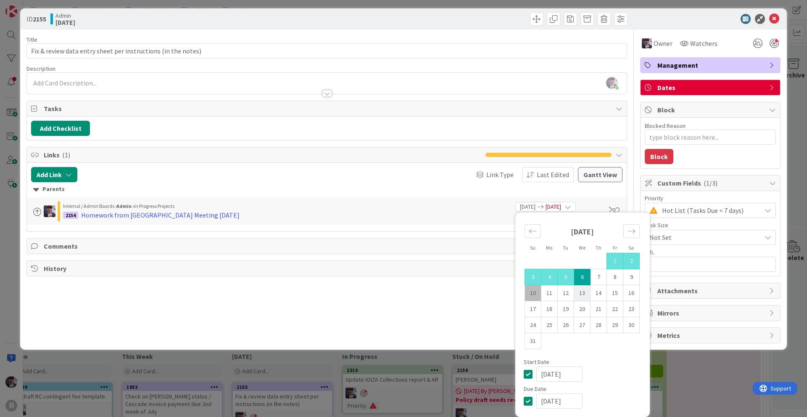
type textarea "x"
click at [574, 296] on td "13" at bounding box center [582, 293] width 16 height 16
type input "[DATE]"
type textarea "x"
click at [529, 233] on icon "Move backward to switch to the previous month." at bounding box center [533, 231] width 8 height 8
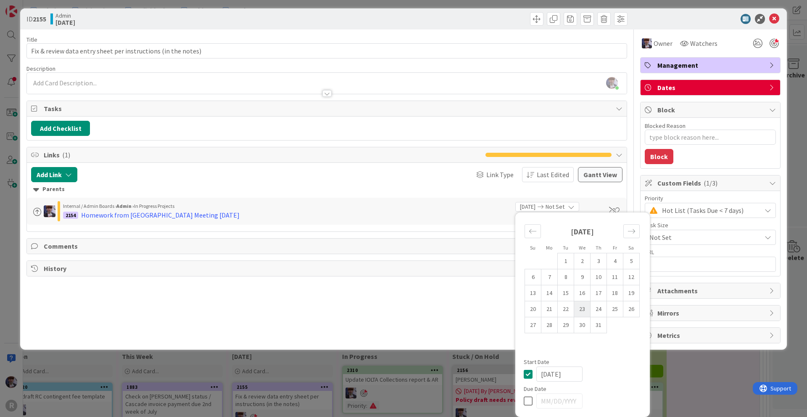
click at [574, 311] on td "23" at bounding box center [582, 309] width 16 height 16
type input "[DATE]"
type textarea "x"
click at [628, 233] on icon "Move forward to switch to the next month." at bounding box center [632, 231] width 8 height 8
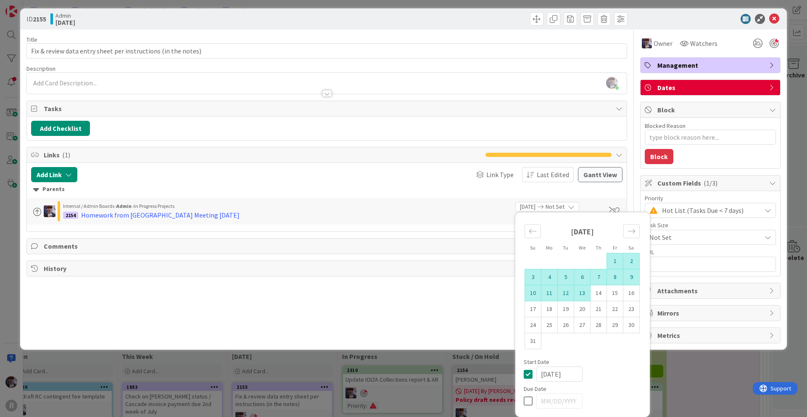
click at [574, 291] on td "13" at bounding box center [582, 293] width 16 height 16
type input "[DATE]"
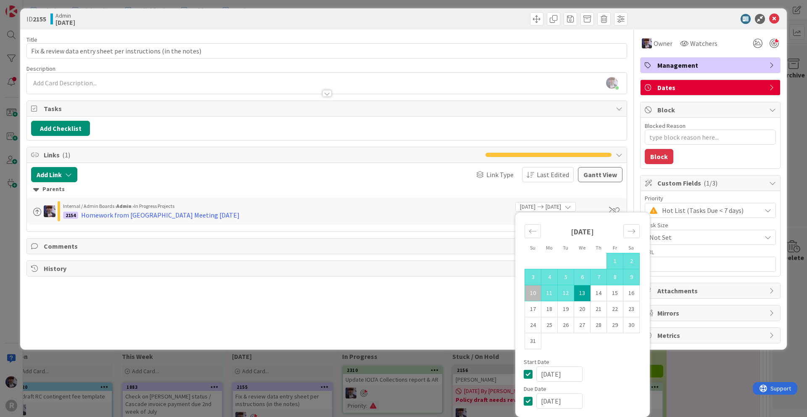
click at [479, 209] on div "Internal / Admin Boards › Admin › In Progress Projects" at bounding box center [286, 206] width 446 height 8
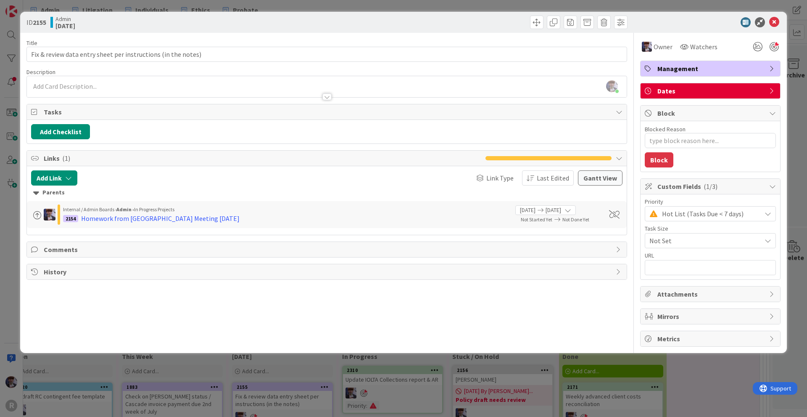
scroll to position [0, 0]
click at [797, 133] on div "ID 2155 Admin [DATE] Title 61 / 128 Fix & review data entry sheet per instructi…" at bounding box center [403, 208] width 807 height 417
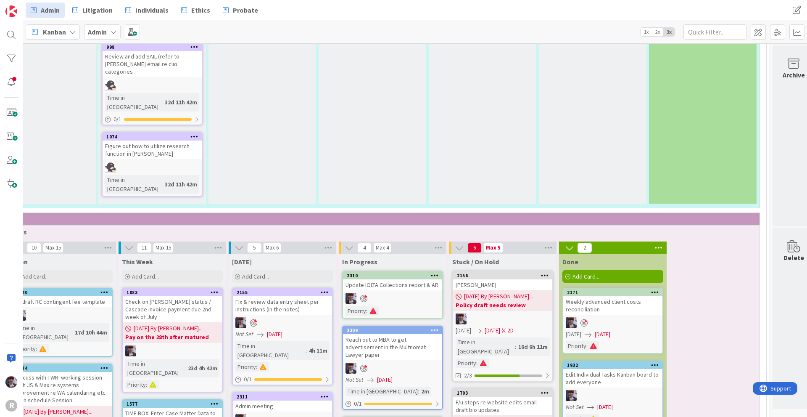
scroll to position [2073, 51]
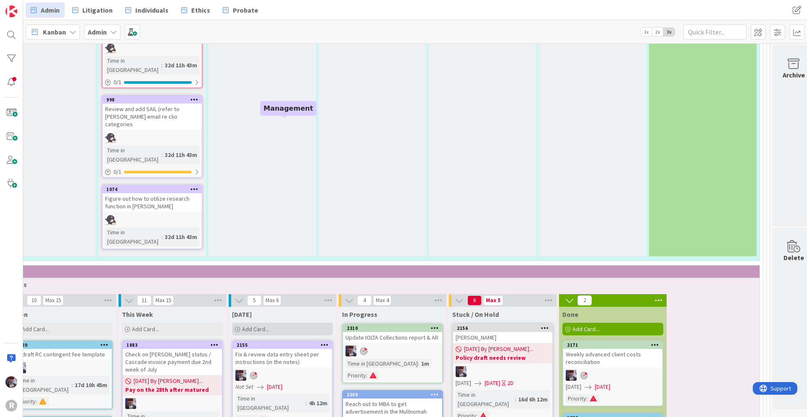
click at [286, 323] on div "Add Card..." at bounding box center [282, 329] width 101 height 13
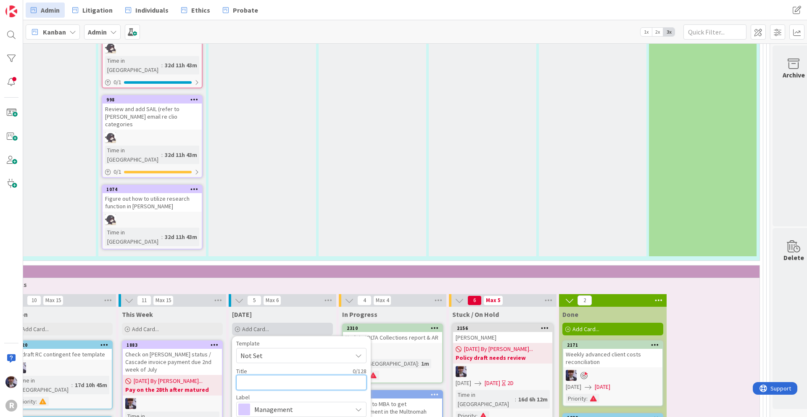
type textarea "x"
type textarea "R"
type textarea "x"
type textarea "Re"
type textarea "x"
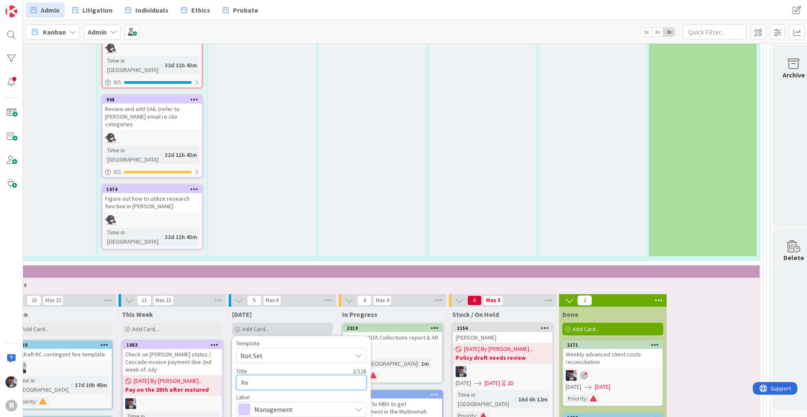
type textarea "Rev"
type textarea "x"
type textarea "Revi"
type textarea "x"
type textarea "Revie"
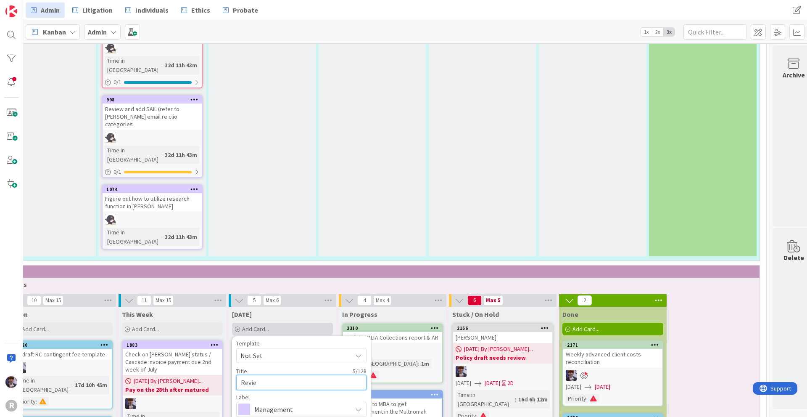
type textarea "x"
type textarea "Review"
type textarea "x"
type textarea "Review"
type textarea "x"
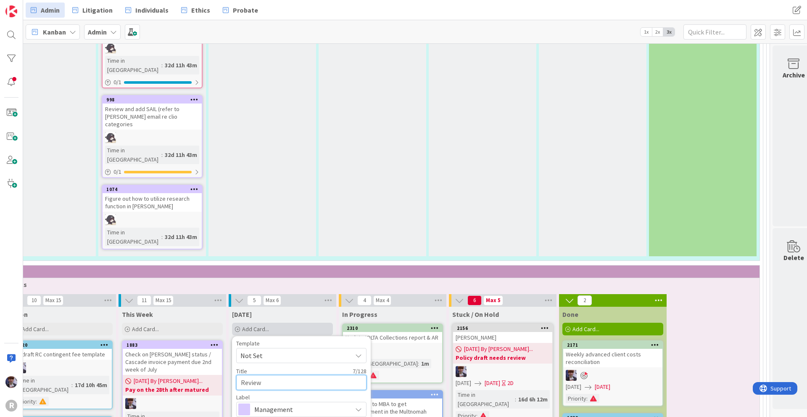
type textarea "Review e"
type textarea "x"
type textarea "Review em"
type textarea "x"
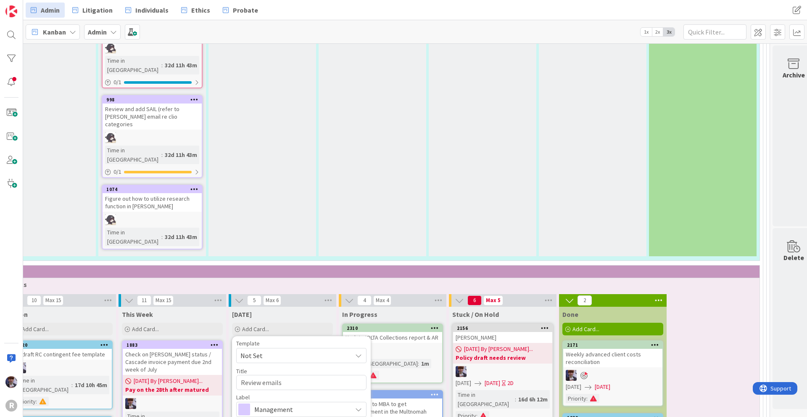
click at [280, 402] on div "Management" at bounding box center [301, 409] width 130 height 15
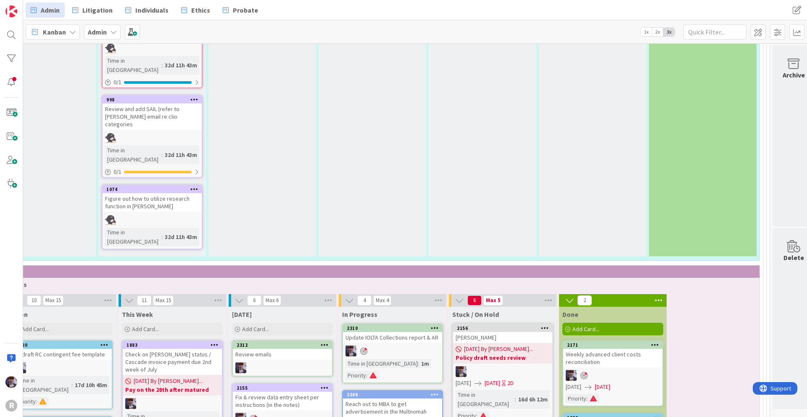
click at [283, 349] on div "Review emails" at bounding box center [282, 354] width 99 height 11
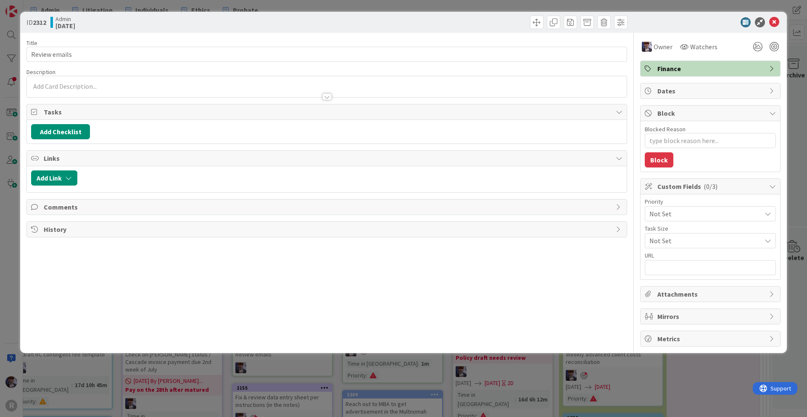
click at [684, 66] on span "Finance" at bounding box center [712, 68] width 108 height 10
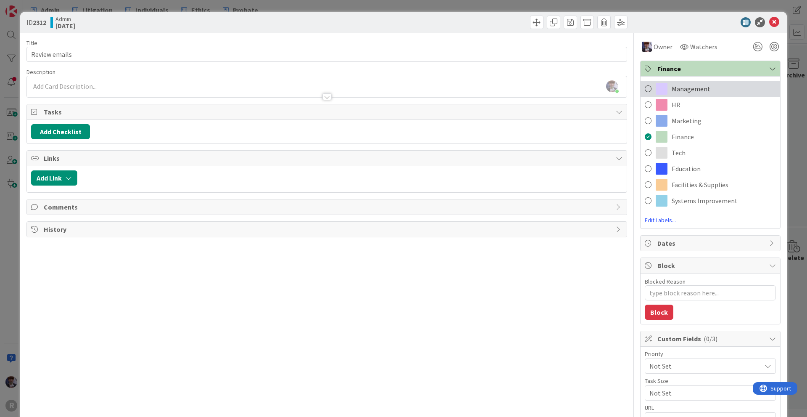
click at [689, 93] on span "Management" at bounding box center [691, 89] width 39 height 10
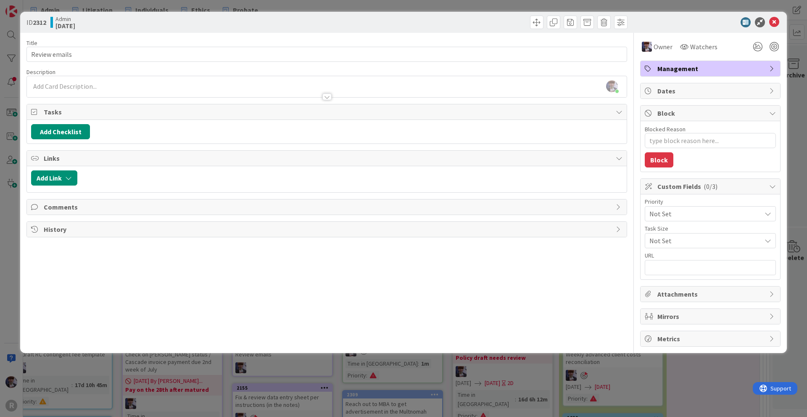
click at [800, 95] on div "ID 2312 Admin [DATE] Title 13 / 128 Review emails Description [PERSON_NAME] jus…" at bounding box center [403, 208] width 807 height 417
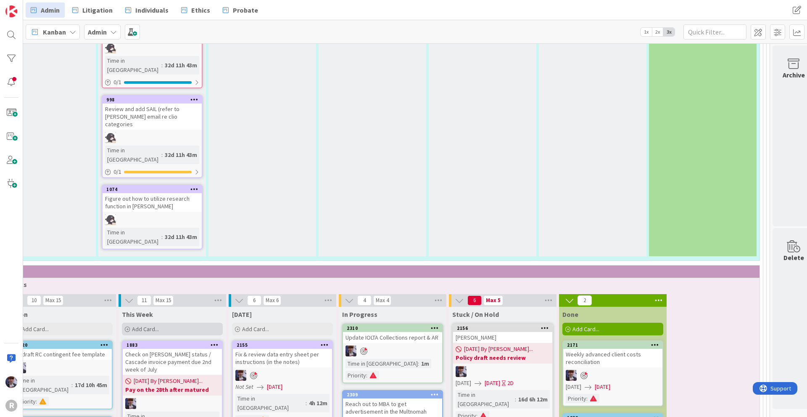
click at [178, 323] on div "Add Card..." at bounding box center [172, 329] width 101 height 13
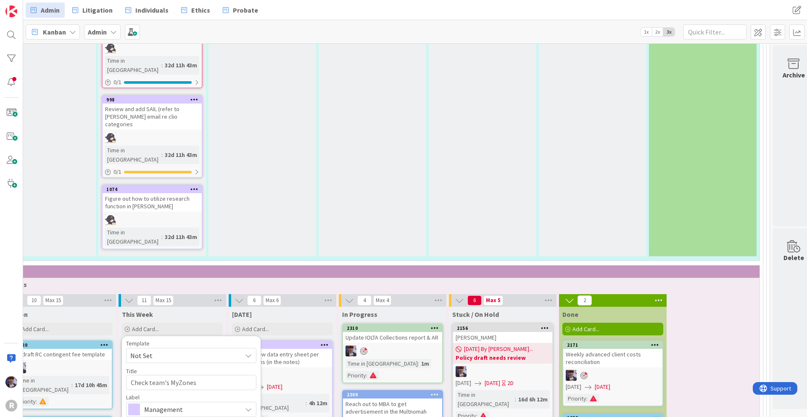
click at [177, 375] on textarea "Check team's MyZones" at bounding box center [191, 382] width 130 height 15
click at [204, 375] on textarea "Check team's My Zones" at bounding box center [191, 382] width 130 height 15
click at [181, 403] on span "Management" at bounding box center [190, 409] width 93 height 12
drag, startPoint x: 243, startPoint y: 158, endPoint x: 220, endPoint y: 165, distance: 24.2
click at [220, 375] on textarea "Check team's My Zones - report to [PERSON_NAME]" at bounding box center [191, 382] width 130 height 15
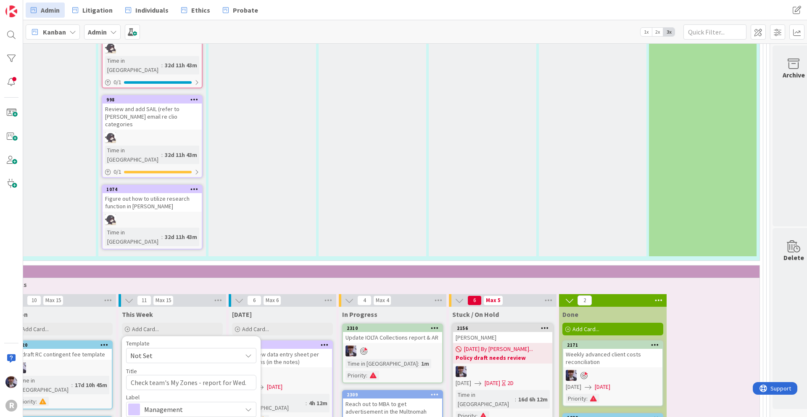
click at [193, 403] on span "Management" at bounding box center [190, 409] width 93 height 12
click at [143, 402] on div "Tech" at bounding box center [191, 409] width 130 height 15
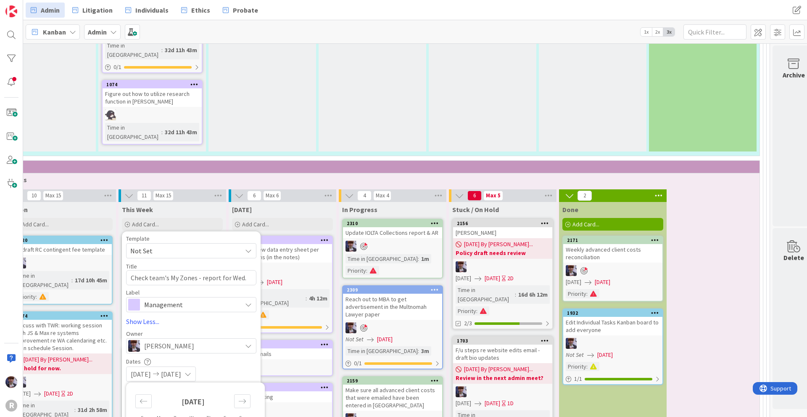
scroll to position [2199, 51]
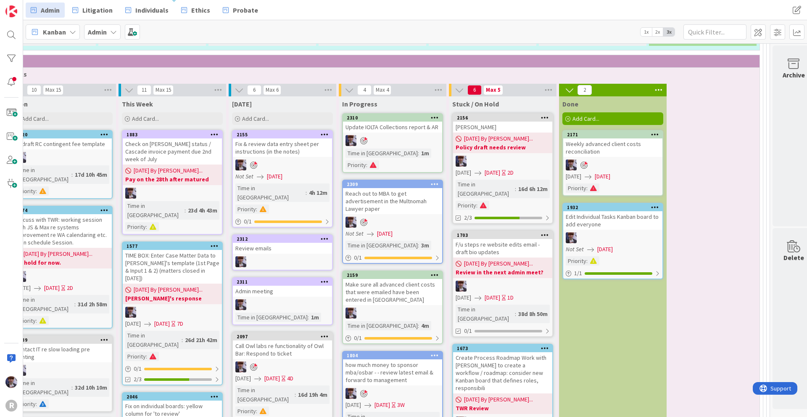
scroll to position [2073, 51]
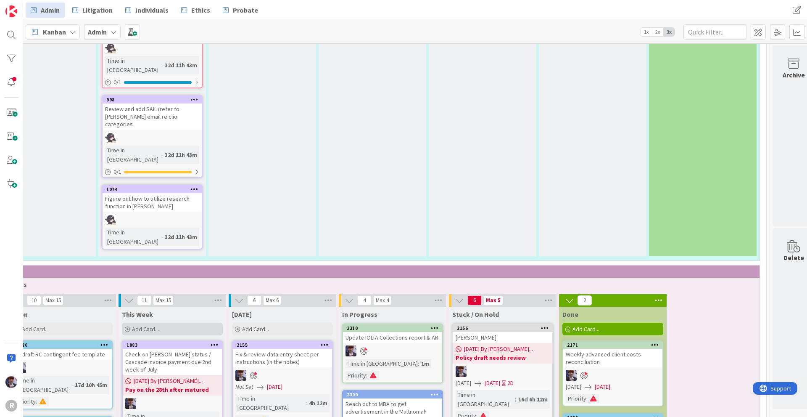
click at [174, 323] on div "Add Card..." at bounding box center [172, 329] width 101 height 13
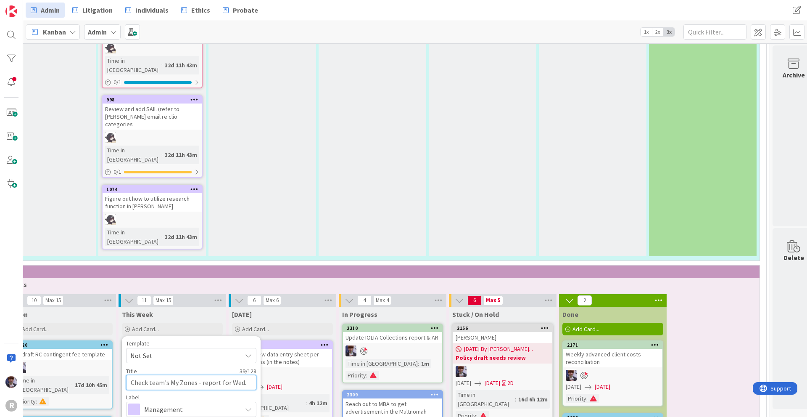
scroll to position [2115, 51]
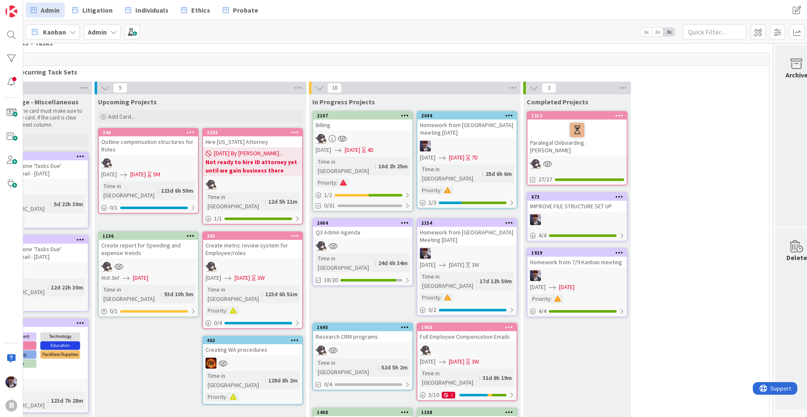
scroll to position [0, 48]
